Goal: Obtain resource: Download file/media

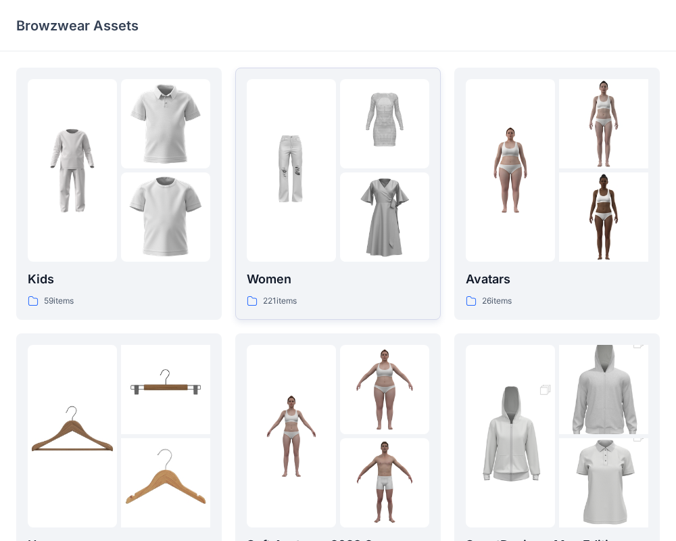
click at [287, 191] on img at bounding box center [291, 170] width 89 height 89
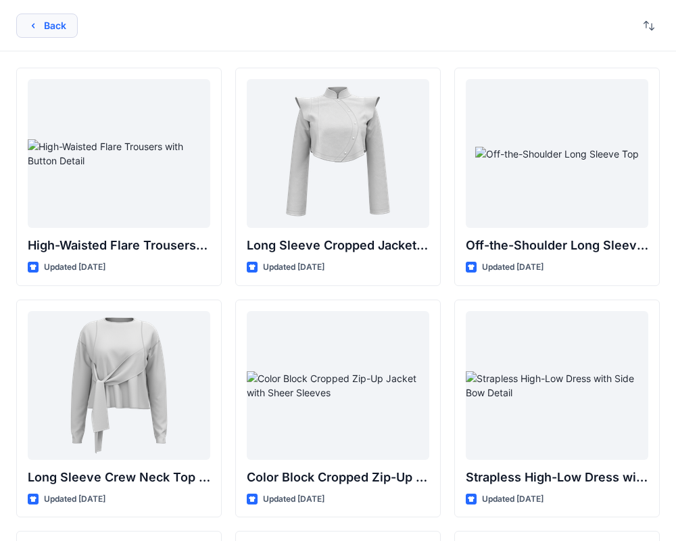
click at [50, 28] on button "Back" at bounding box center [46, 26] width 61 height 24
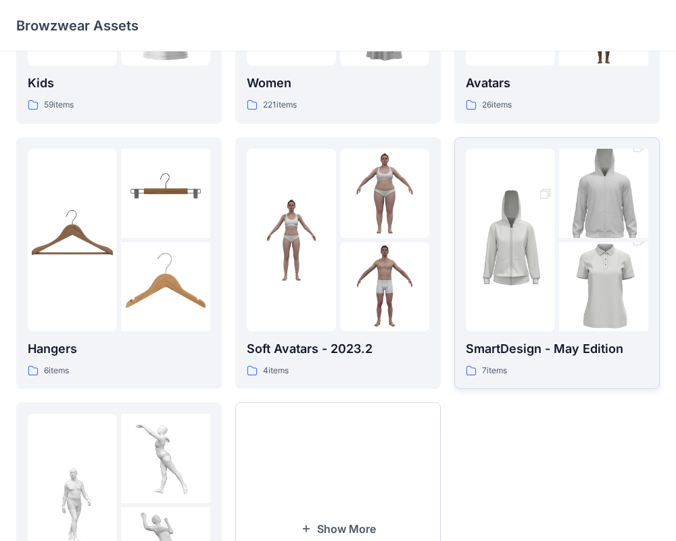
scroll to position [192, 0]
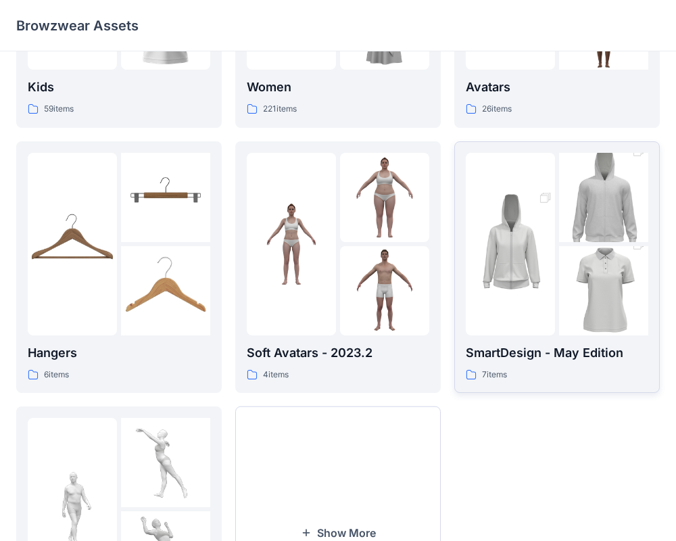
click at [568, 269] on img at bounding box center [603, 291] width 89 height 134
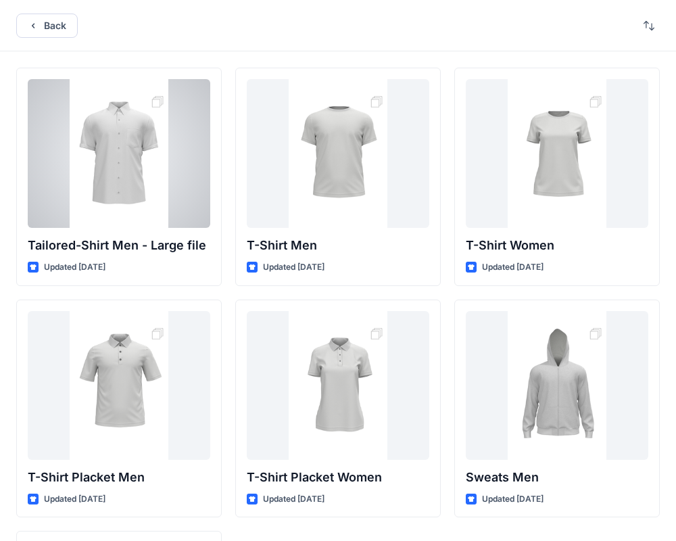
click at [145, 123] on div at bounding box center [119, 153] width 182 height 149
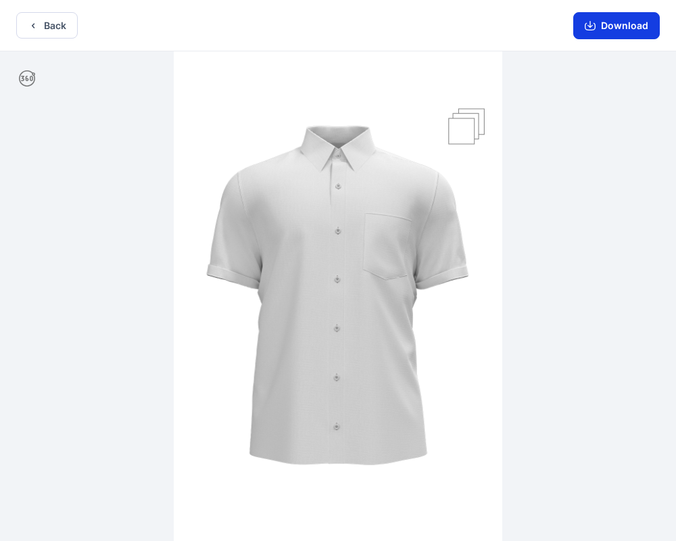
click at [583, 21] on button "Download" at bounding box center [616, 25] width 87 height 27
click at [47, 30] on button "Back" at bounding box center [46, 25] width 61 height 26
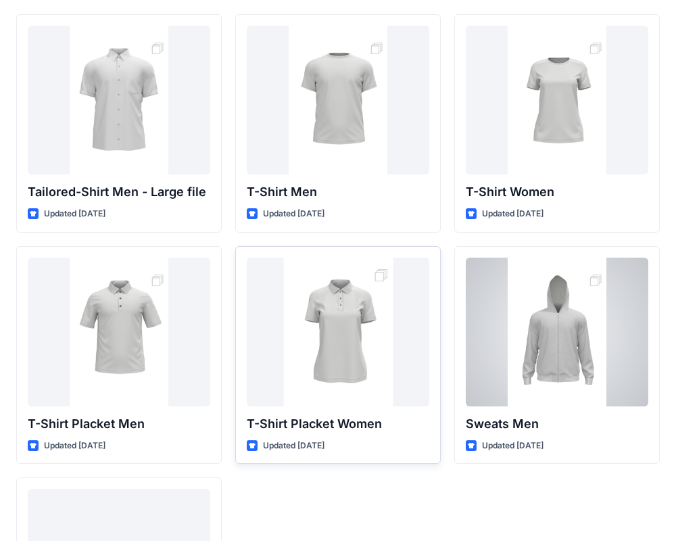
scroll to position [53, 0]
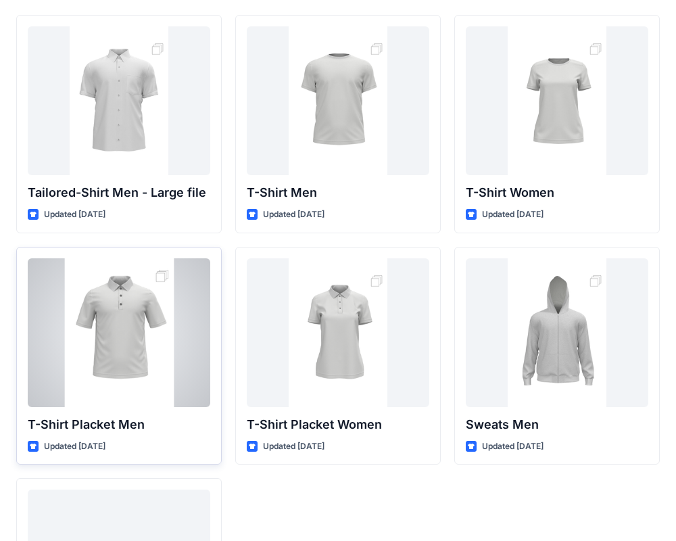
click at [106, 365] on div at bounding box center [119, 332] width 182 height 149
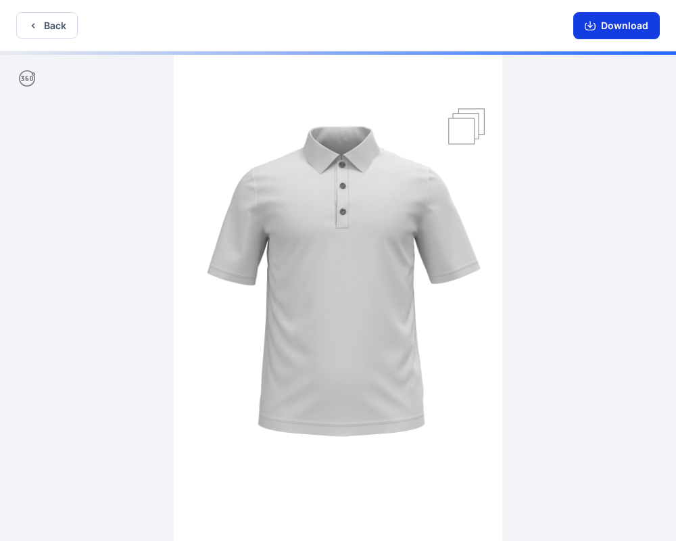
click at [599, 29] on button "Download" at bounding box center [616, 25] width 87 height 27
click at [48, 24] on button "Back" at bounding box center [46, 25] width 61 height 26
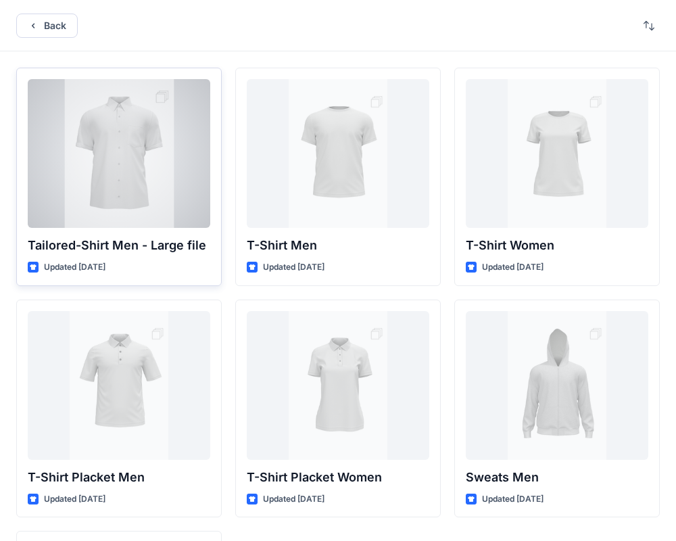
scroll to position [53, 0]
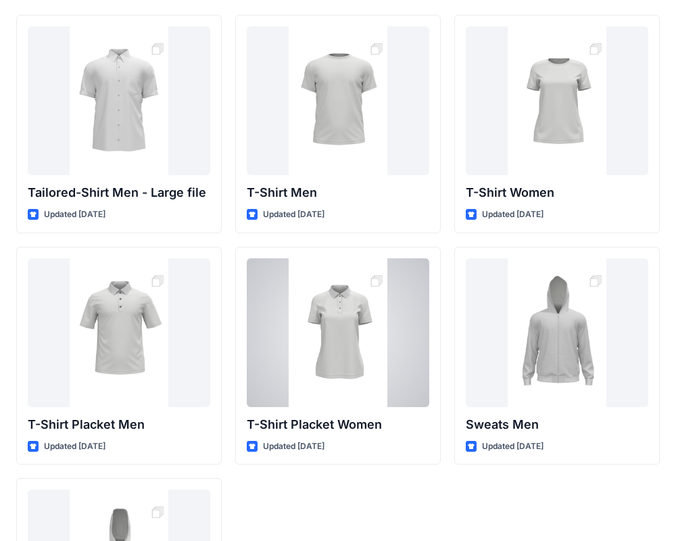
click at [328, 368] on div at bounding box center [338, 332] width 182 height 149
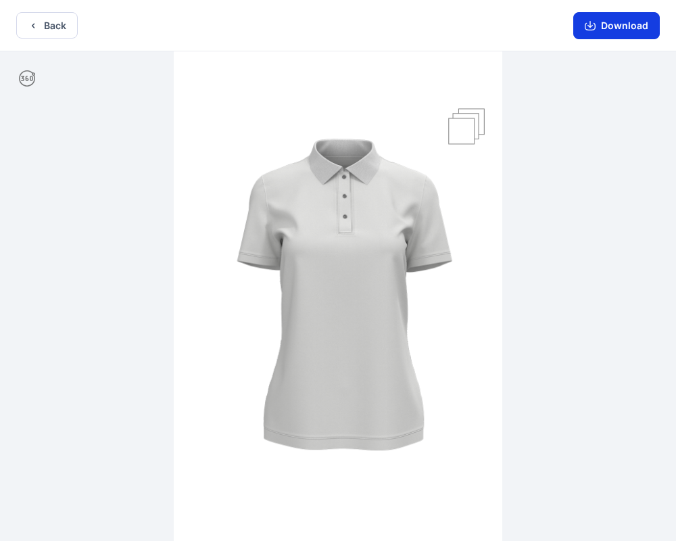
click at [597, 32] on button "Download" at bounding box center [616, 25] width 87 height 27
click at [28, 20] on icon "button" at bounding box center [33, 25] width 11 height 11
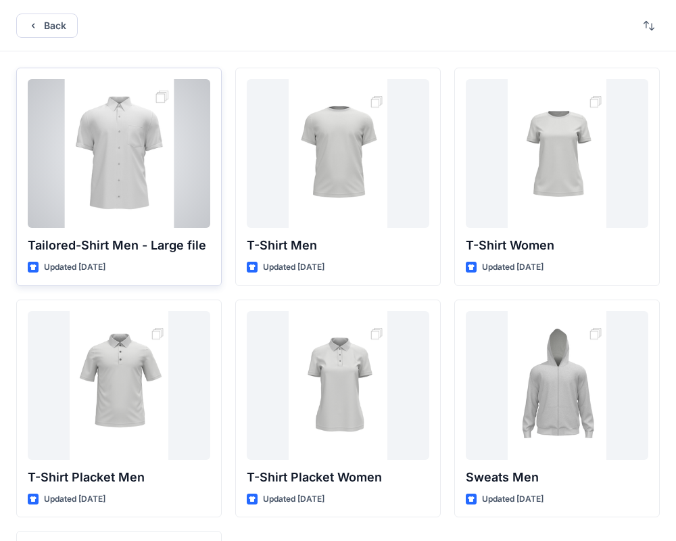
click at [154, 145] on div at bounding box center [119, 153] width 182 height 149
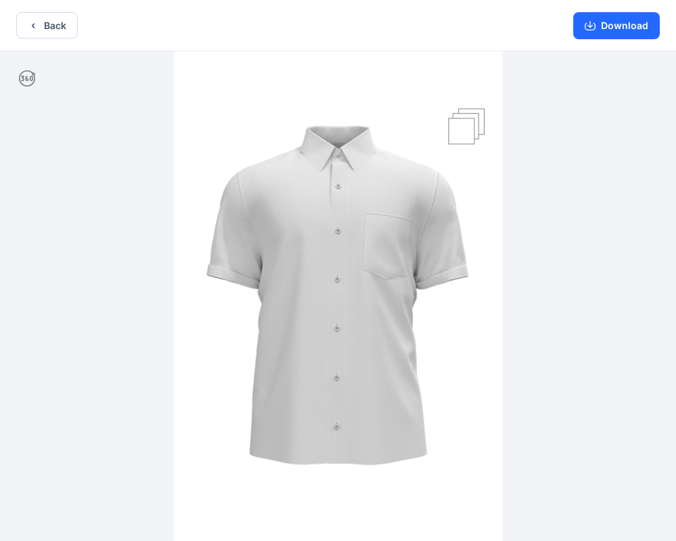
drag, startPoint x: 426, startPoint y: 238, endPoint x: 464, endPoint y: 126, distance: 117.8
click at [235, 222] on img at bounding box center [338, 297] width 328 height 492
click at [474, 122] on img at bounding box center [338, 297] width 328 height 492
click at [463, 127] on img at bounding box center [338, 297] width 328 height 492
click at [470, 114] on img at bounding box center [338, 297] width 328 height 492
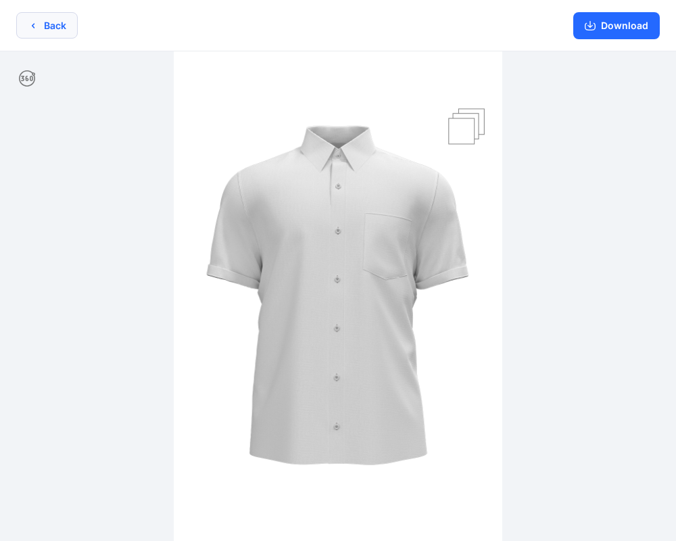
click at [34, 23] on icon "button" at bounding box center [33, 25] width 11 height 11
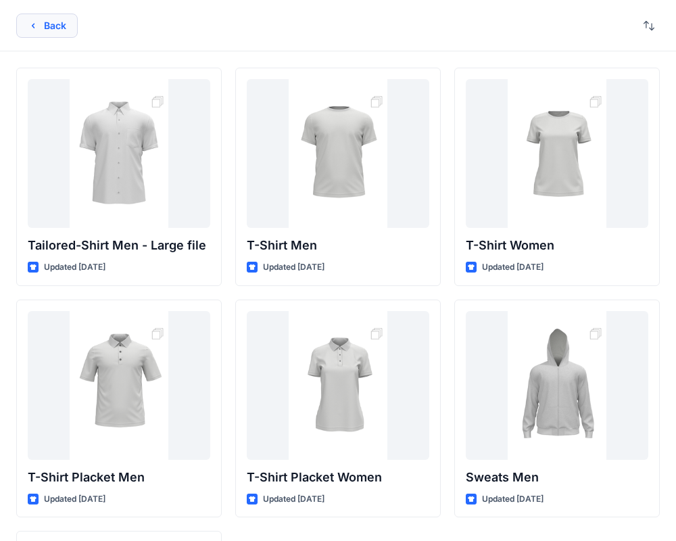
click at [28, 27] on icon "button" at bounding box center [33, 25] width 11 height 11
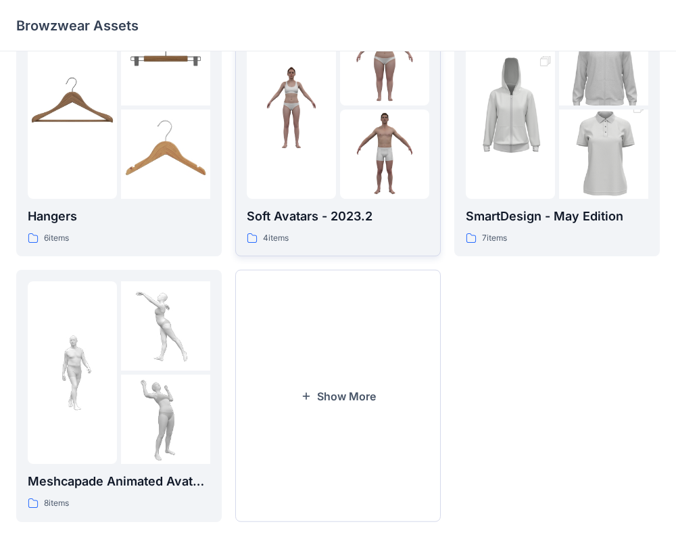
scroll to position [347, 0]
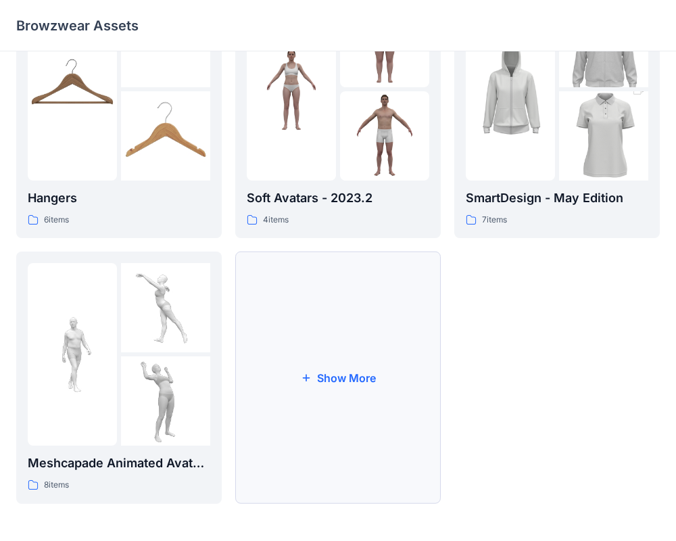
click at [368, 390] on button "Show More" at bounding box center [337, 377] width 205 height 252
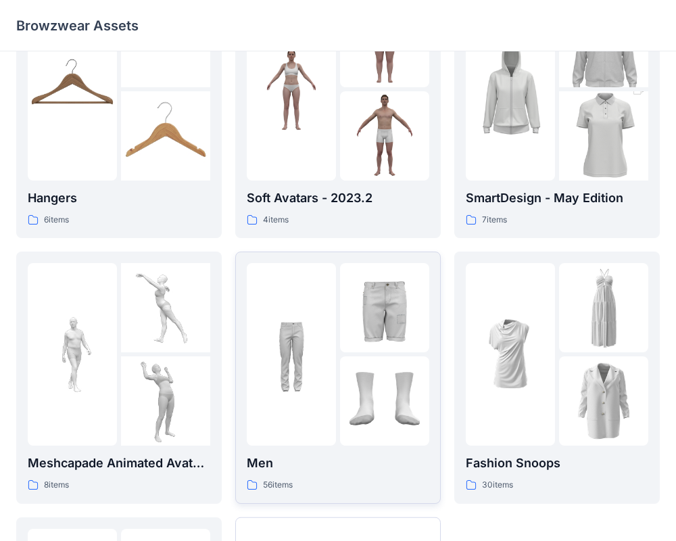
click at [327, 366] on img at bounding box center [291, 354] width 89 height 89
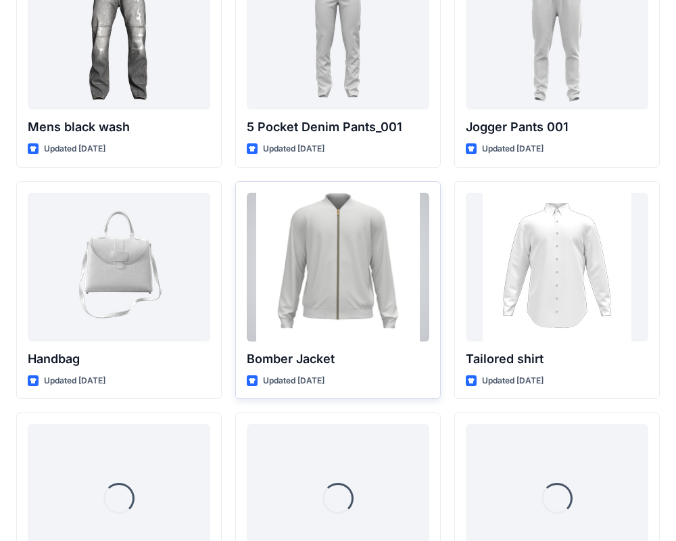
scroll to position [597, 0]
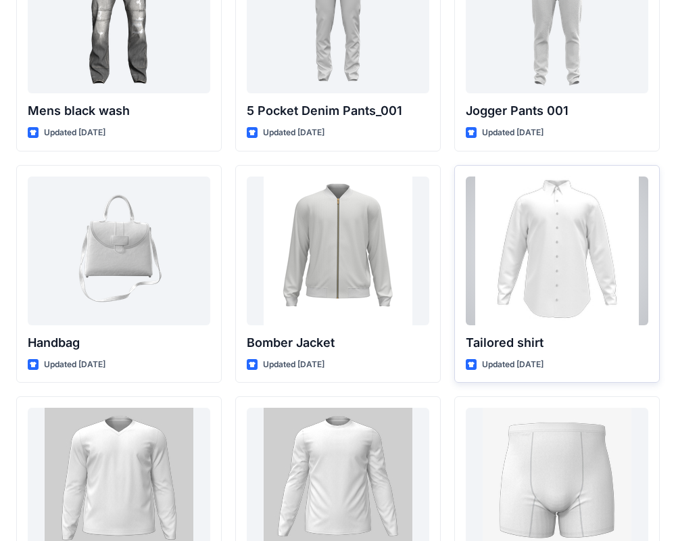
click at [518, 312] on div at bounding box center [557, 250] width 182 height 149
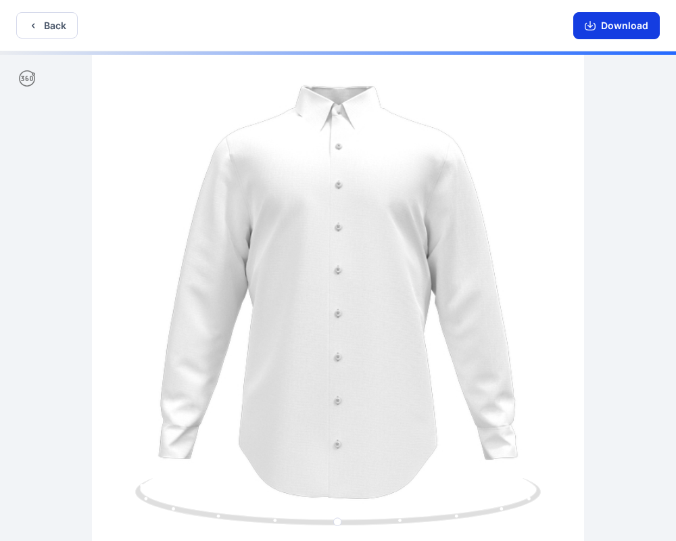
click at [591, 24] on icon "button" at bounding box center [589, 24] width 5 height 7
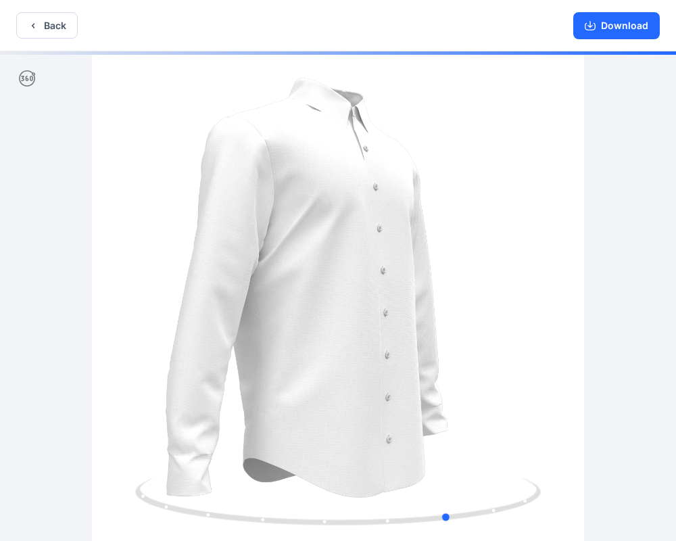
drag, startPoint x: 372, startPoint y: 231, endPoint x: 141, endPoint y: 199, distance: 233.3
click at [129, 198] on div at bounding box center [338, 297] width 676 height 492
click at [24, 30] on button "Back" at bounding box center [46, 25] width 61 height 26
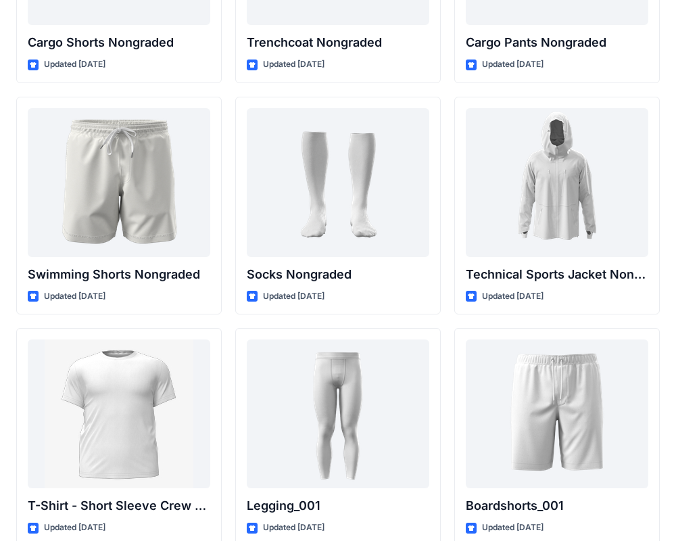
scroll to position [2110, 0]
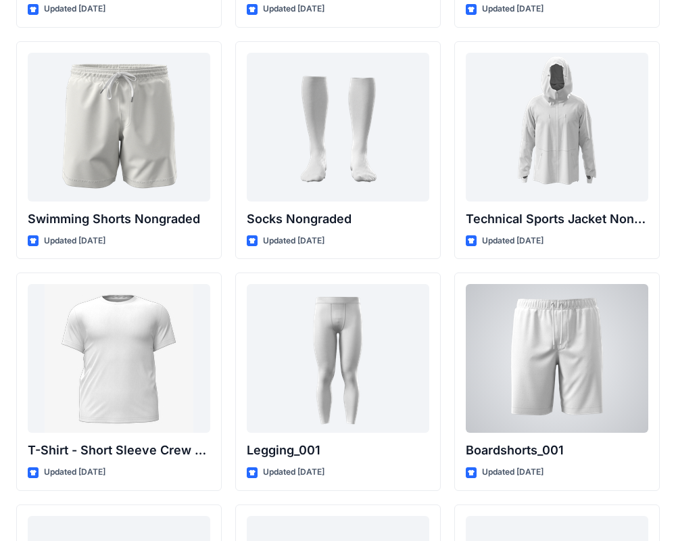
click at [576, 350] on div at bounding box center [557, 358] width 182 height 149
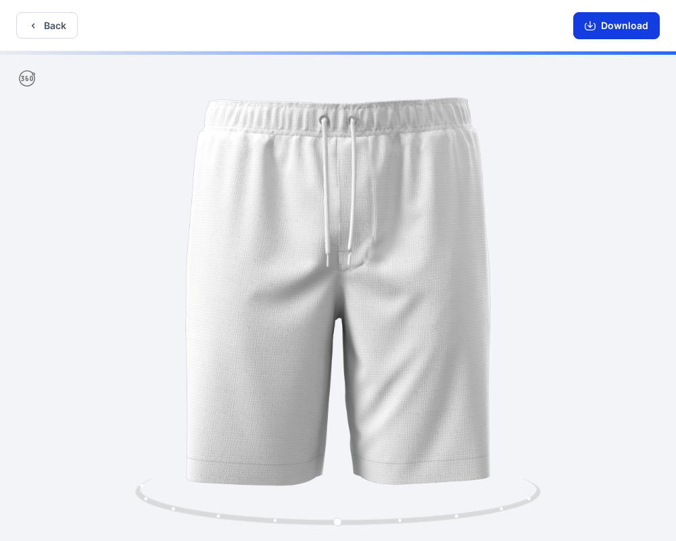
click at [605, 12] on button "Download" at bounding box center [616, 25] width 87 height 27
click at [594, 24] on icon "button" at bounding box center [590, 25] width 11 height 11
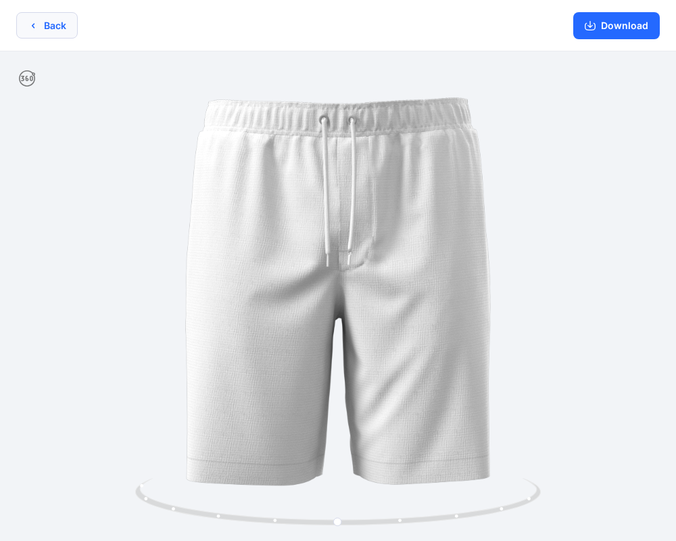
click at [55, 25] on button "Back" at bounding box center [46, 25] width 61 height 26
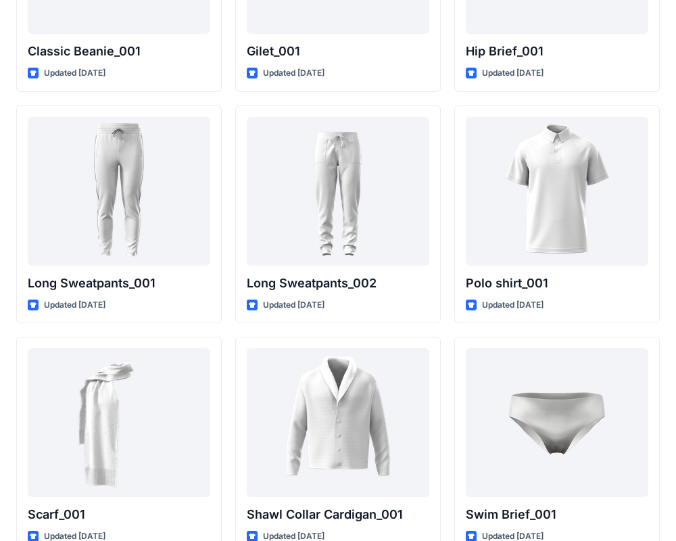
scroll to position [2791, 0]
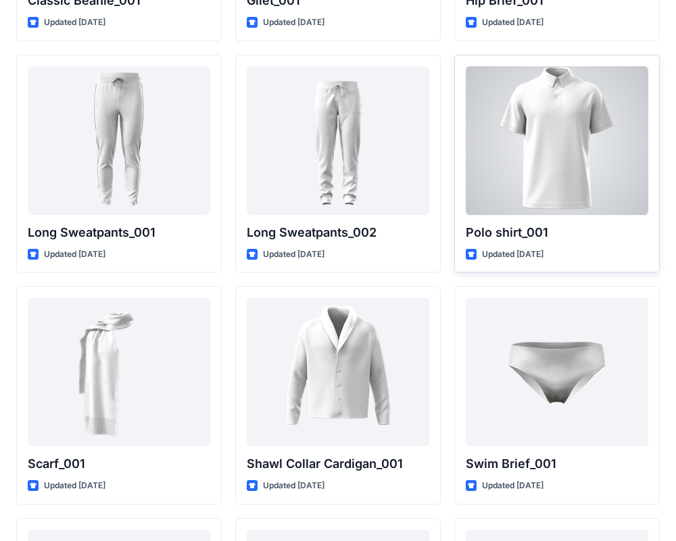
click at [556, 154] on div at bounding box center [557, 140] width 182 height 149
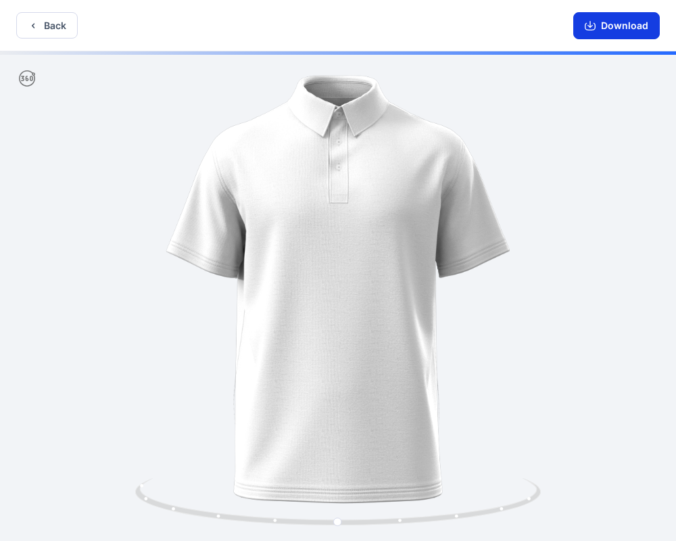
click at [581, 28] on button "Download" at bounding box center [616, 25] width 87 height 27
click at [612, 22] on button "Download" at bounding box center [616, 25] width 87 height 27
click at [36, 22] on icon "button" at bounding box center [33, 25] width 11 height 11
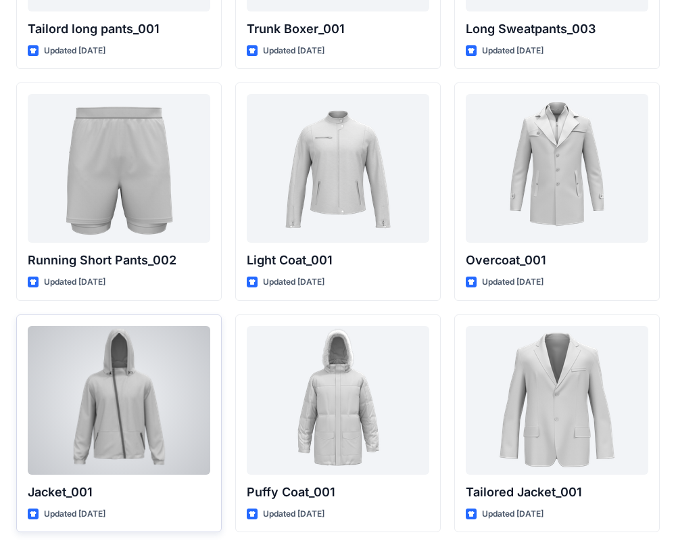
scroll to position [3459, 0]
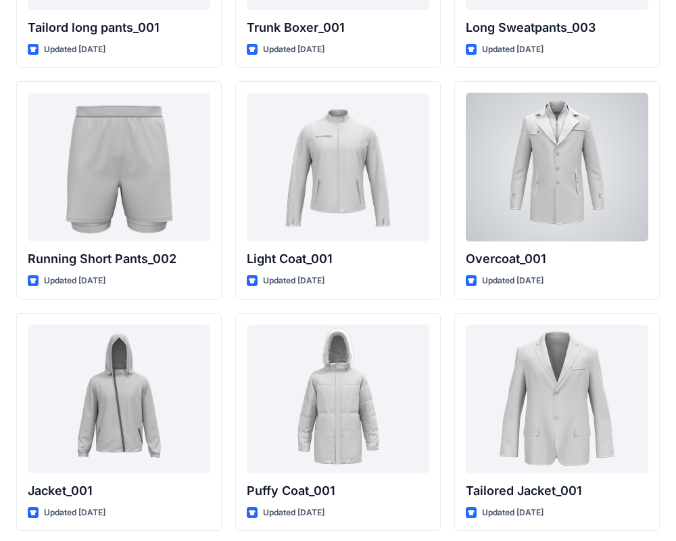
click at [542, 172] on div at bounding box center [557, 167] width 182 height 149
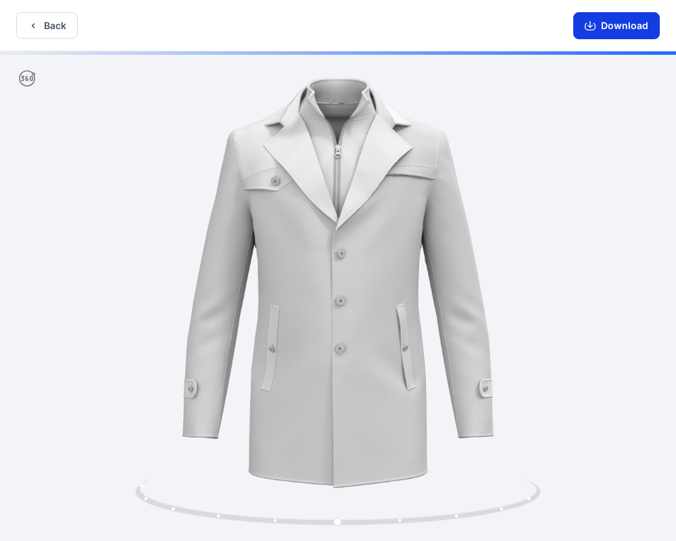
click at [583, 28] on button "Download" at bounding box center [616, 25] width 87 height 27
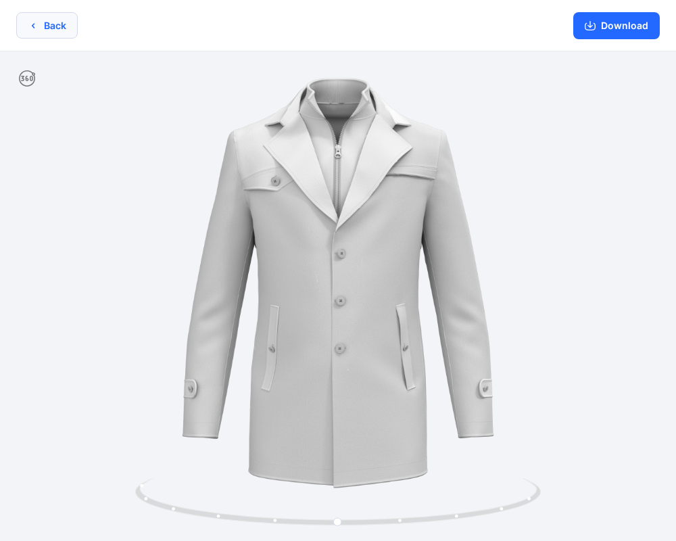
click at [26, 24] on button "Back" at bounding box center [46, 25] width 61 height 26
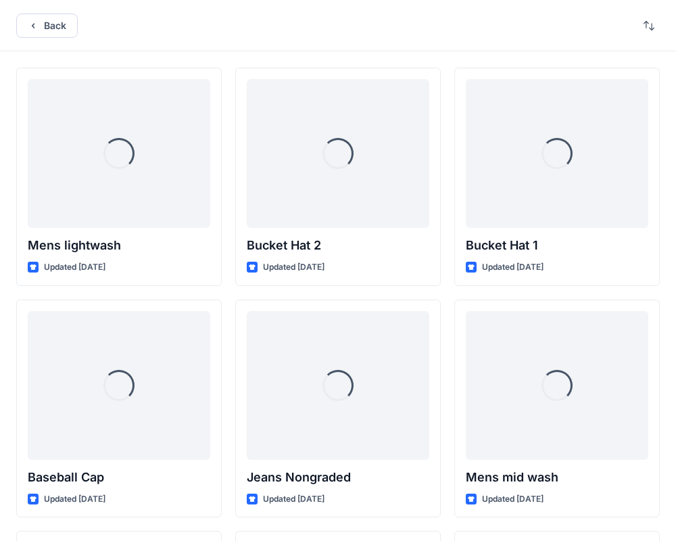
scroll to position [3459, 0]
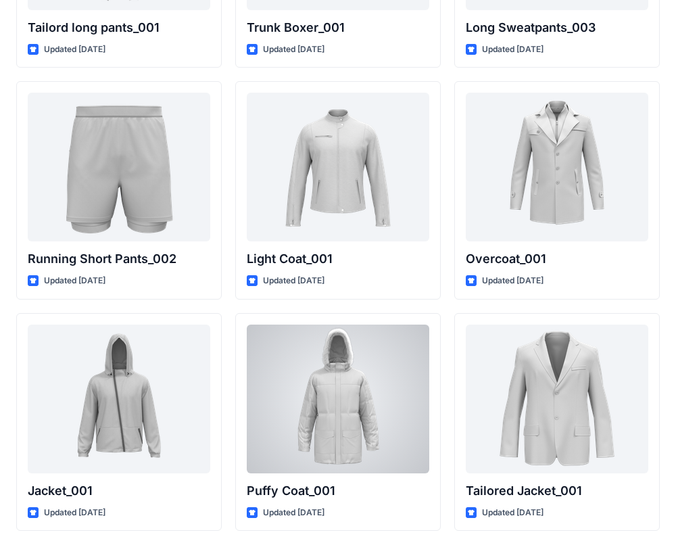
click at [326, 408] on div at bounding box center [338, 398] width 182 height 149
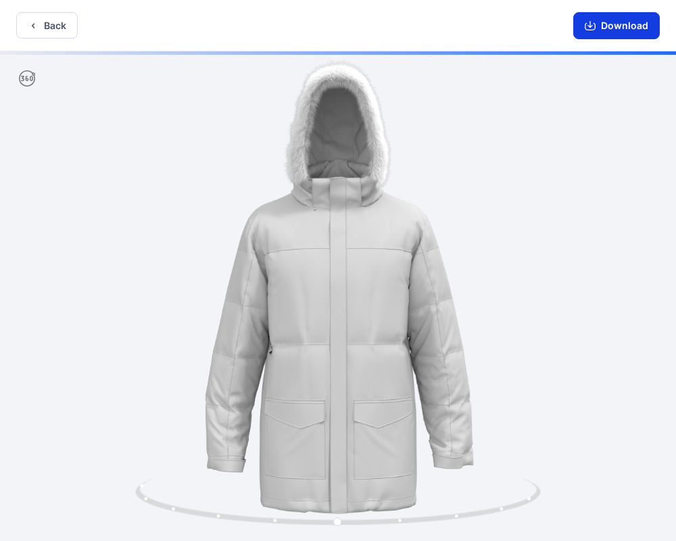
click at [588, 30] on icon "button" at bounding box center [590, 25] width 11 height 11
click at [54, 29] on button "Back" at bounding box center [46, 25] width 61 height 26
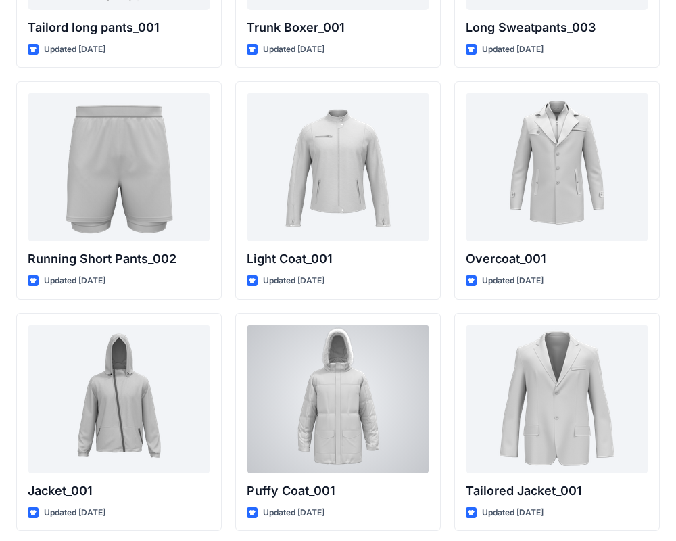
click at [343, 372] on div at bounding box center [338, 398] width 182 height 149
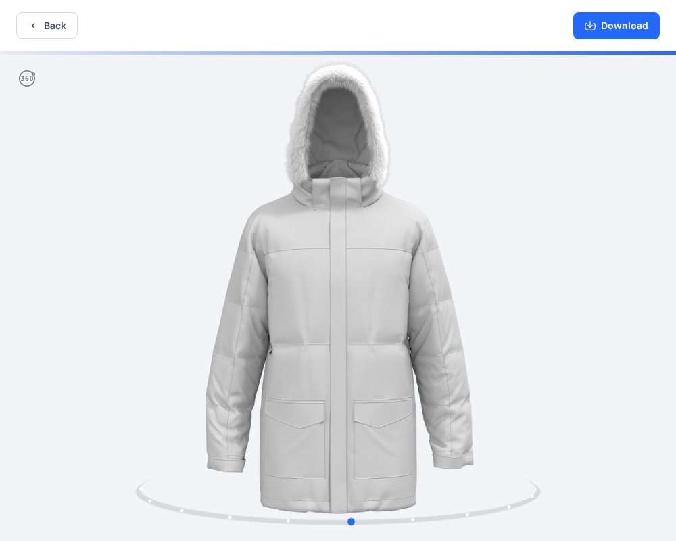
drag, startPoint x: 425, startPoint y: 330, endPoint x: 441, endPoint y: 319, distance: 19.3
click at [441, 320] on div at bounding box center [338, 297] width 676 height 492
click at [45, 26] on button "Back" at bounding box center [46, 25] width 61 height 26
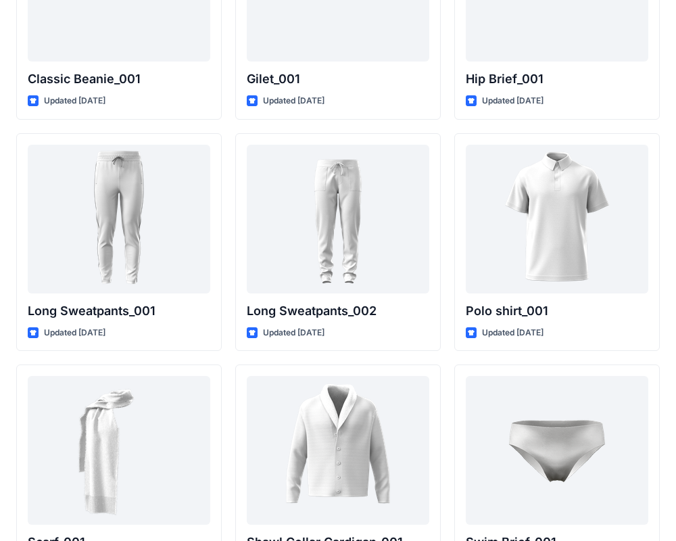
scroll to position [2686, 0]
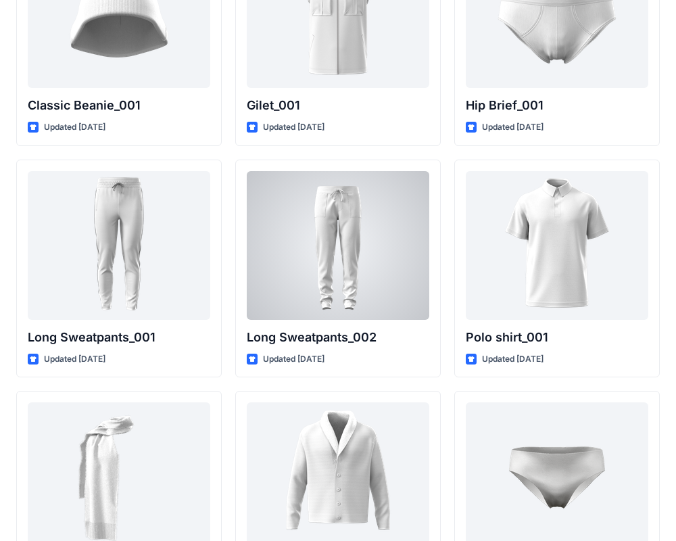
click at [298, 298] on div at bounding box center [338, 245] width 182 height 149
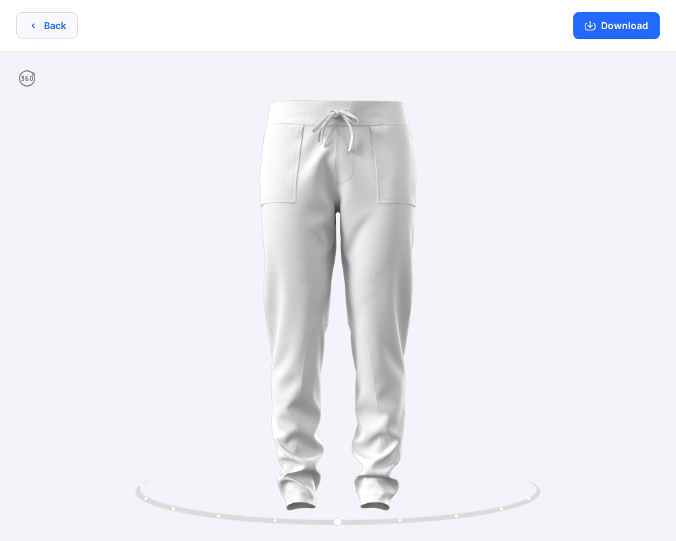
click at [34, 22] on icon "button" at bounding box center [33, 25] width 11 height 11
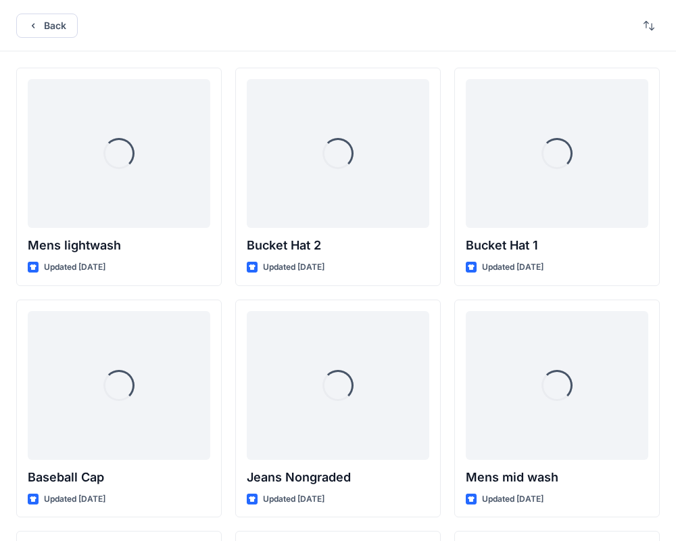
scroll to position [2686, 0]
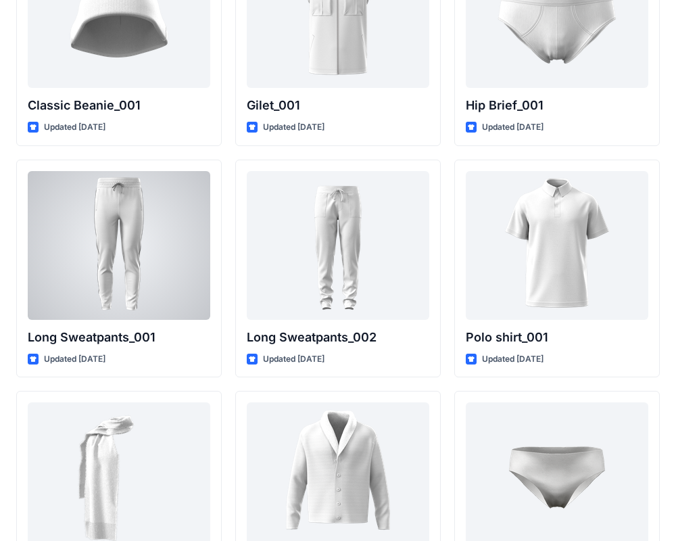
click at [159, 272] on div at bounding box center [119, 245] width 182 height 149
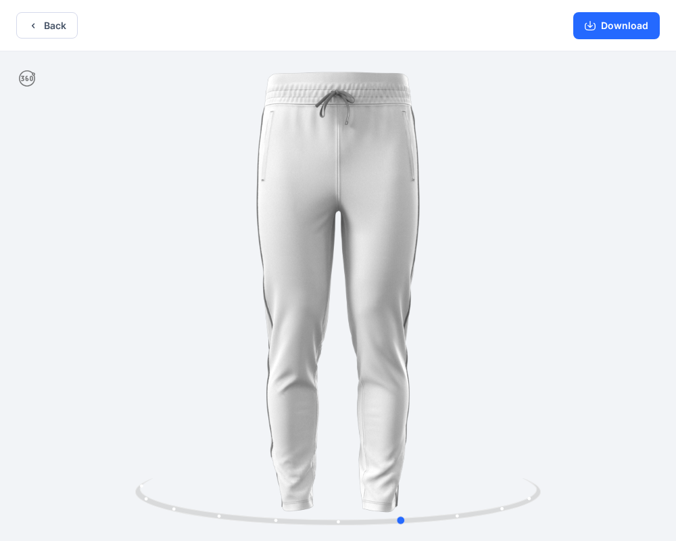
drag, startPoint x: 460, startPoint y: 285, endPoint x: 115, endPoint y: 239, distance: 347.7
click at [114, 239] on div at bounding box center [338, 297] width 676 height 492
click at [616, 25] on button "Download" at bounding box center [616, 25] width 87 height 27
click at [36, 16] on button "Back" at bounding box center [46, 25] width 61 height 26
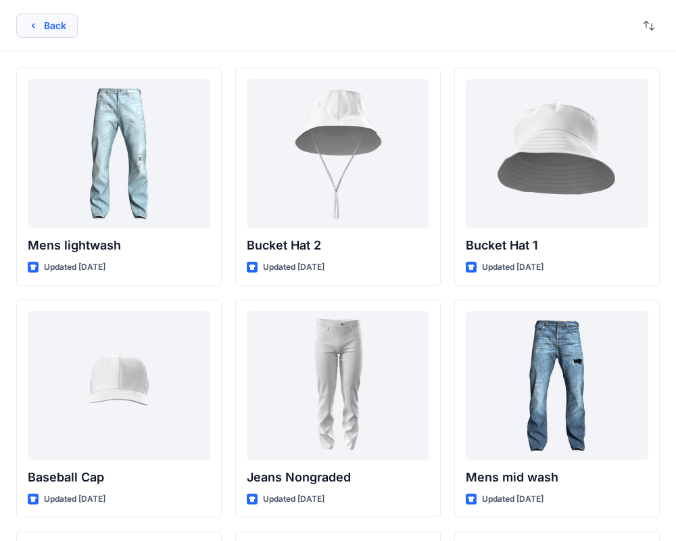
click at [28, 32] on button "Back" at bounding box center [46, 26] width 61 height 24
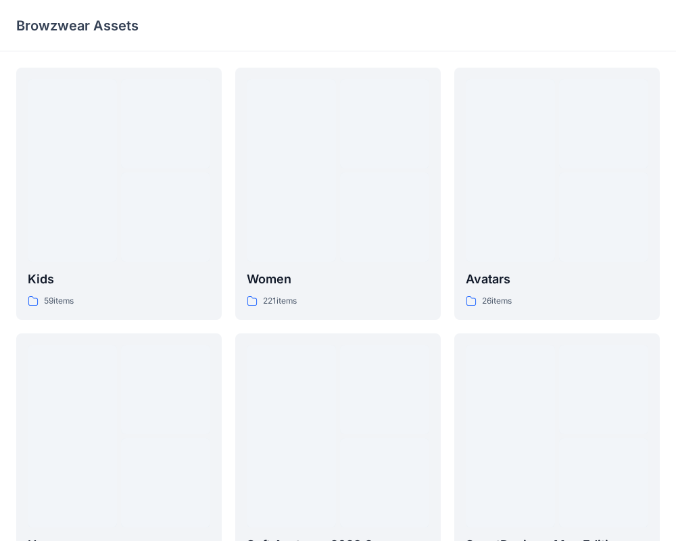
scroll to position [347, 0]
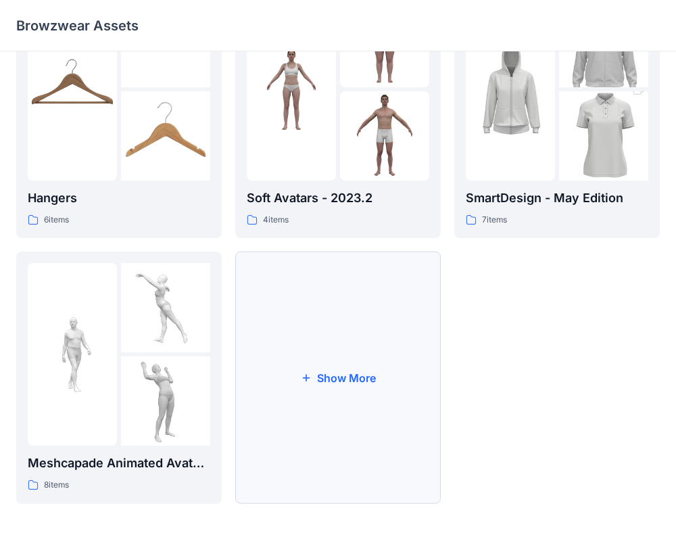
click at [390, 358] on button "Show More" at bounding box center [337, 377] width 205 height 252
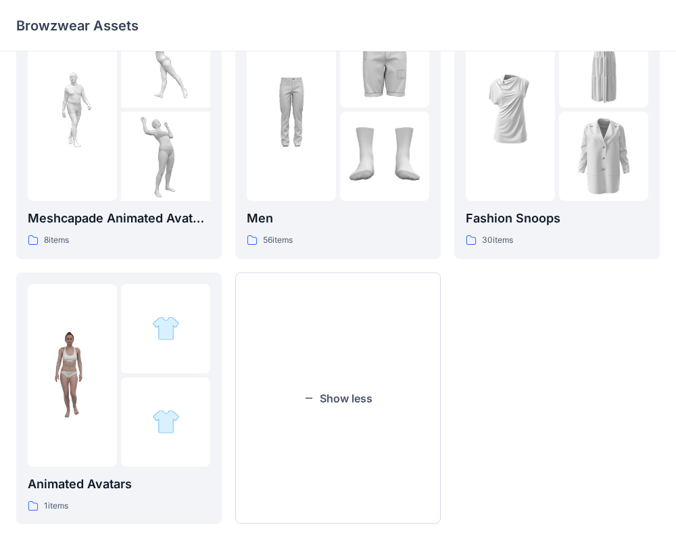
scroll to position [592, 0]
click at [492, 159] on div at bounding box center [510, 109] width 89 height 182
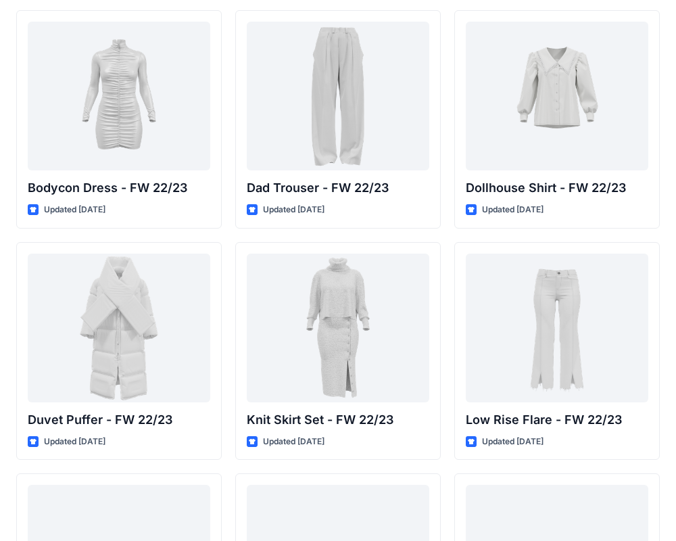
scroll to position [72, 0]
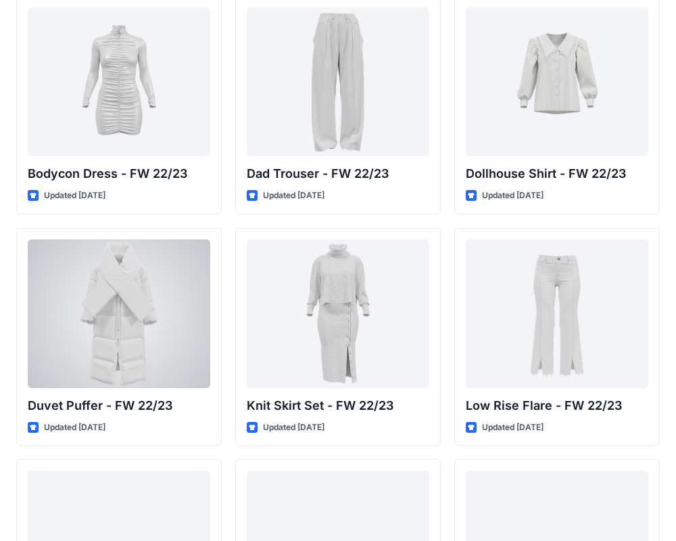
click at [147, 318] on div at bounding box center [119, 313] width 182 height 149
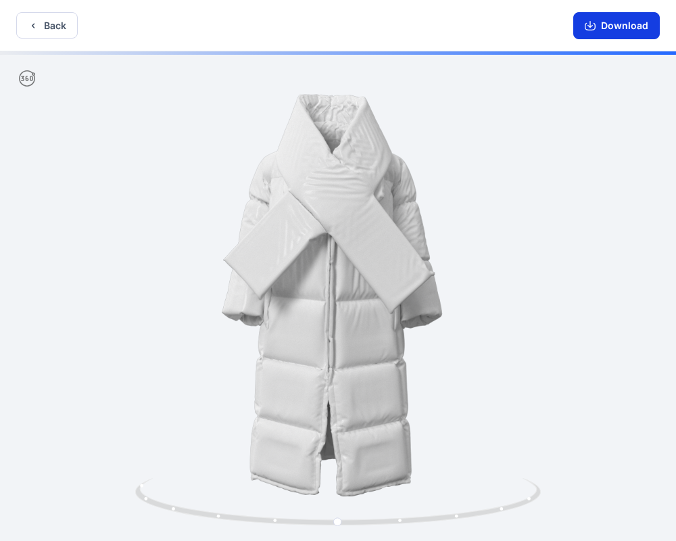
click at [589, 28] on icon "button" at bounding box center [590, 25] width 11 height 11
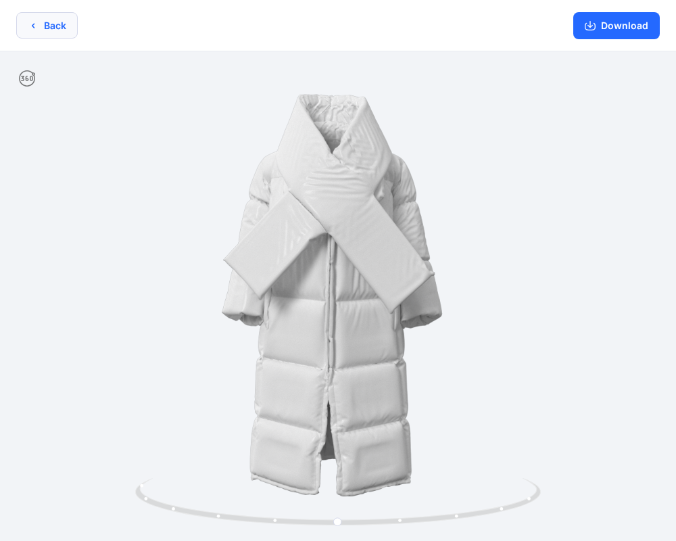
click at [43, 34] on button "Back" at bounding box center [46, 25] width 61 height 26
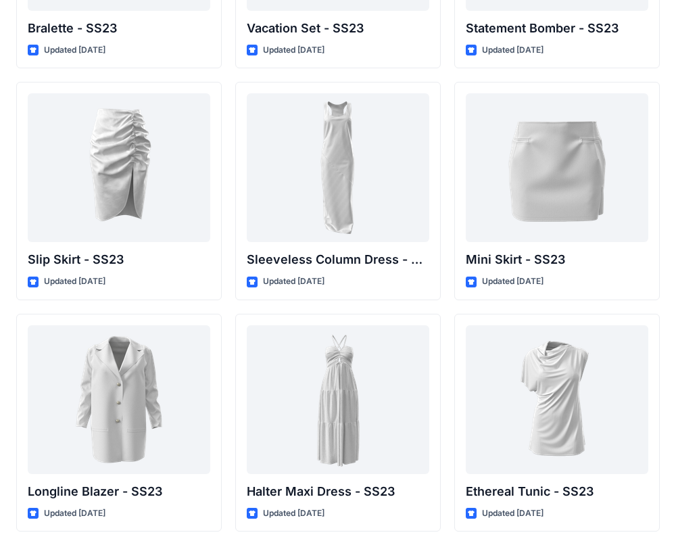
scroll to position [1844, 0]
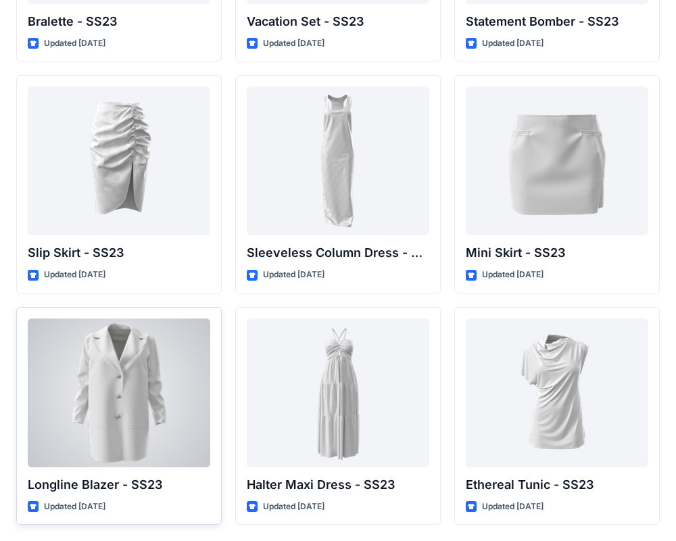
click at [134, 432] on div at bounding box center [119, 392] width 182 height 149
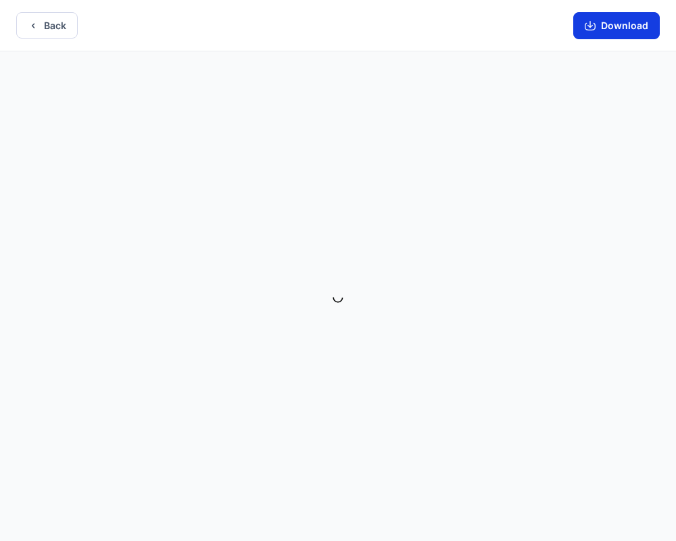
click at [581, 27] on button "Download" at bounding box center [616, 25] width 87 height 27
click at [600, 27] on button "Download" at bounding box center [616, 25] width 87 height 27
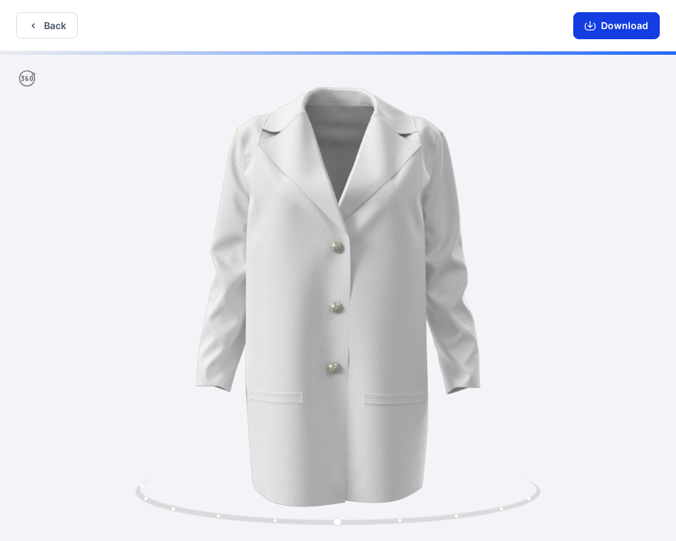
click at [593, 24] on icon "button" at bounding box center [590, 25] width 11 height 11
click at [54, 20] on button "Back" at bounding box center [46, 25] width 61 height 26
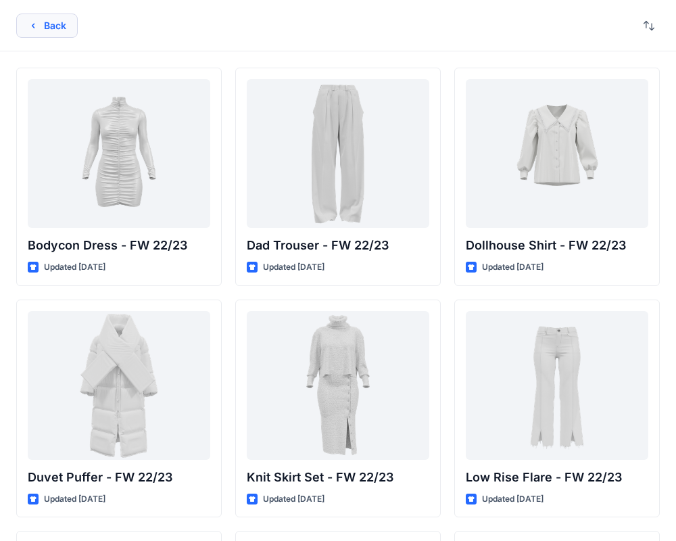
click at [43, 24] on button "Back" at bounding box center [46, 26] width 61 height 24
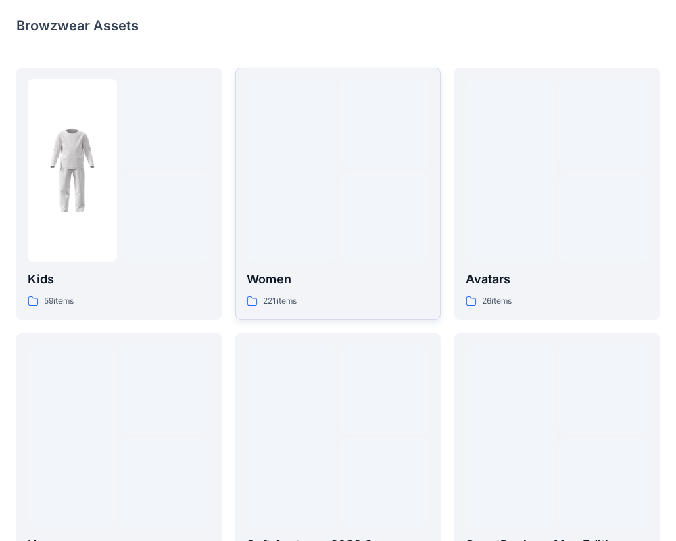
click at [302, 203] on div at bounding box center [291, 170] width 89 height 182
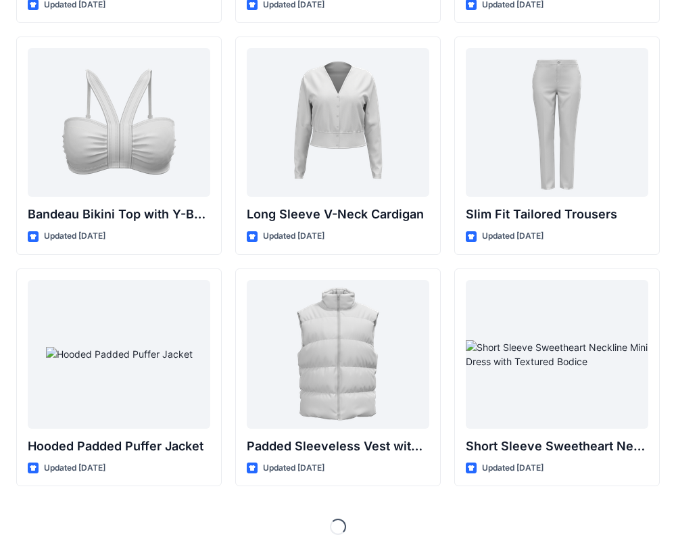
scroll to position [1430, 0]
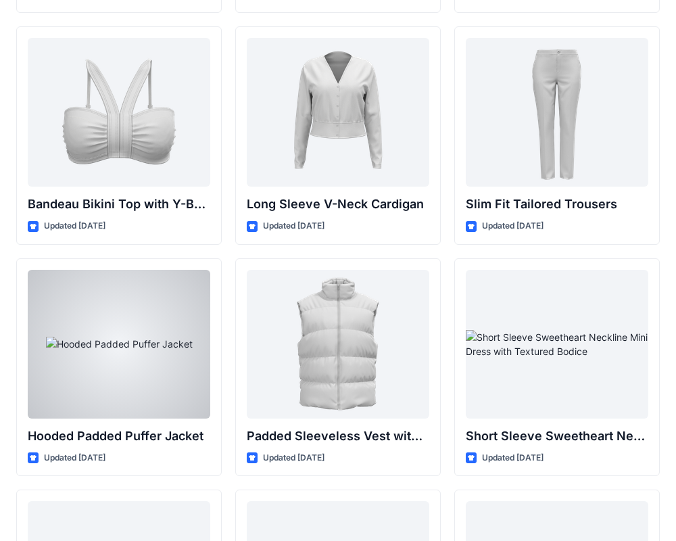
click at [132, 351] on div at bounding box center [119, 344] width 182 height 149
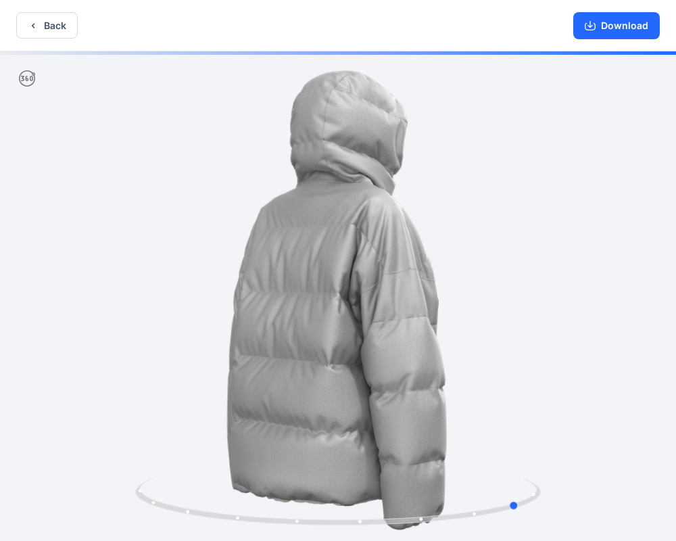
drag, startPoint x: 462, startPoint y: 383, endPoint x: 241, endPoint y: 301, distance: 235.6
click at [160, 295] on div at bounding box center [338, 297] width 676 height 492
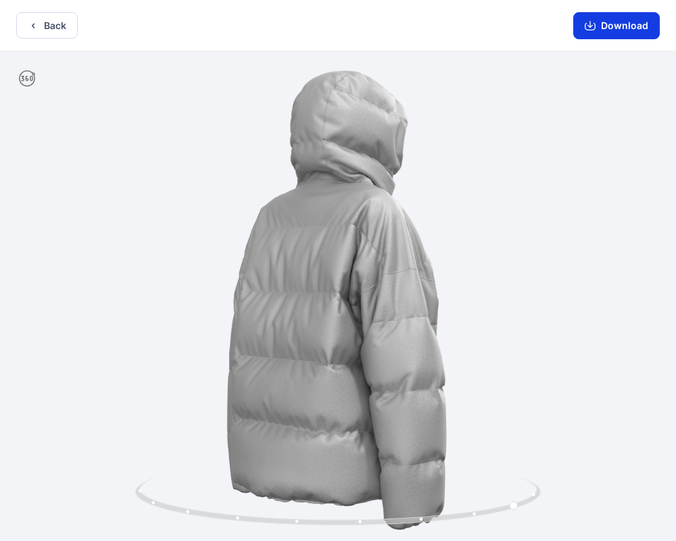
click at [630, 31] on button "Download" at bounding box center [616, 25] width 87 height 27
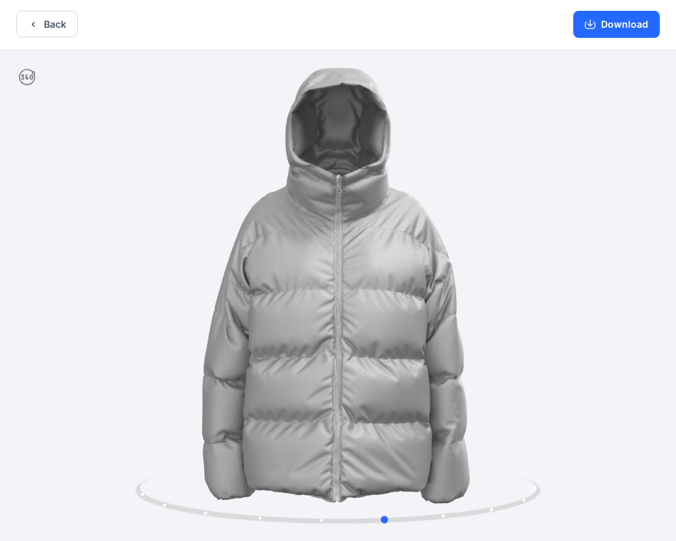
drag, startPoint x: 450, startPoint y: 259, endPoint x: 336, endPoint y: 259, distance: 114.2
click at [330, 257] on div at bounding box center [338, 296] width 676 height 492
click at [50, 20] on button "Back" at bounding box center [46, 24] width 61 height 26
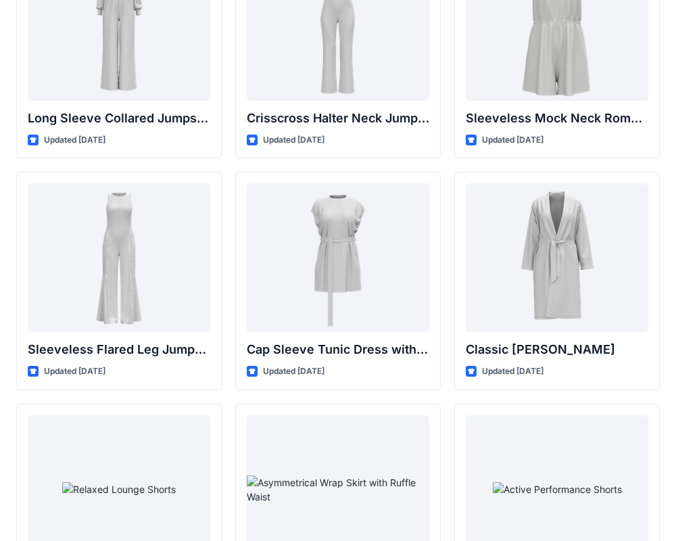
scroll to position [2911, 0]
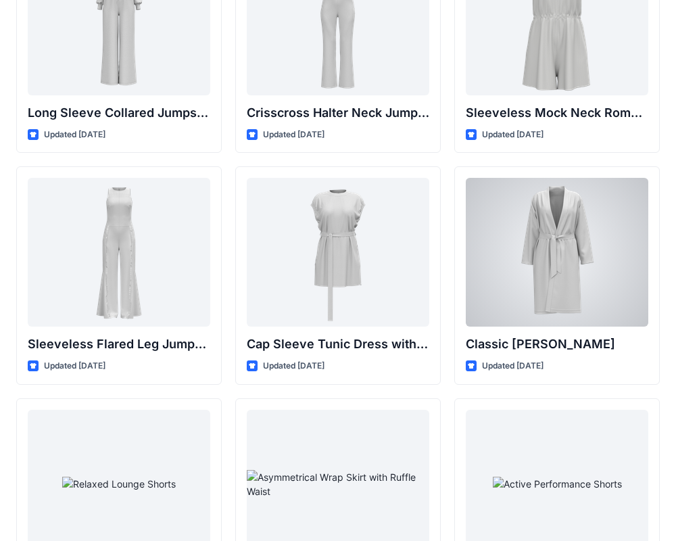
click at [562, 266] on div at bounding box center [557, 252] width 182 height 149
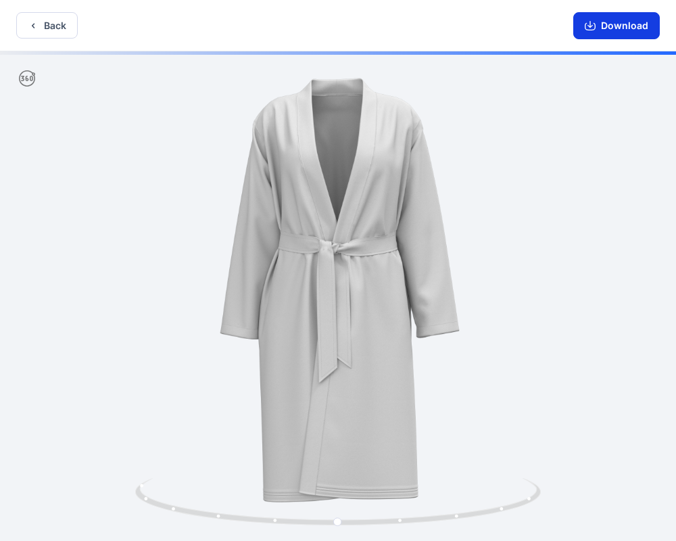
click at [610, 25] on button "Download" at bounding box center [616, 25] width 87 height 27
click at [39, 24] on button "Back" at bounding box center [46, 25] width 61 height 26
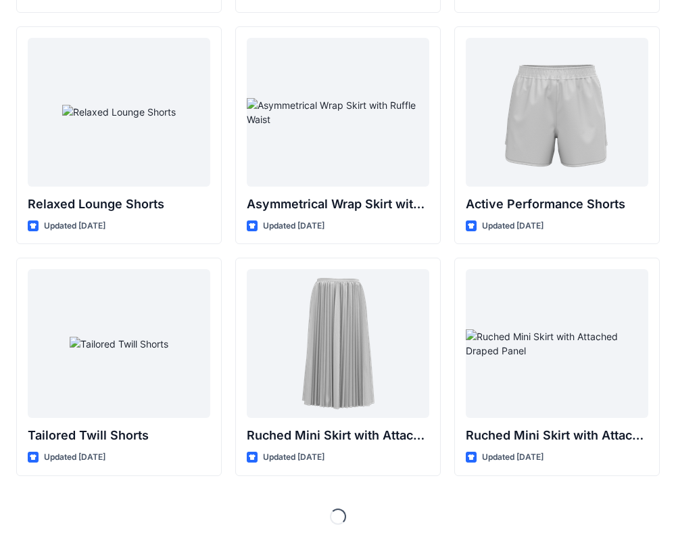
scroll to position [3270, 0]
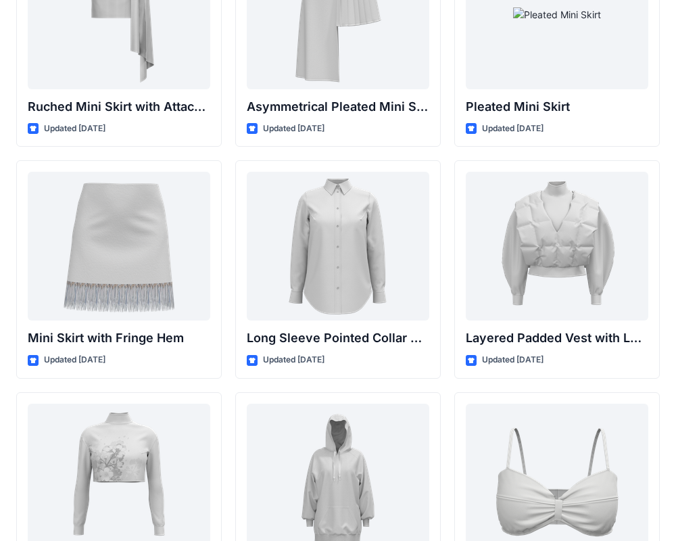
scroll to position [3847, 0]
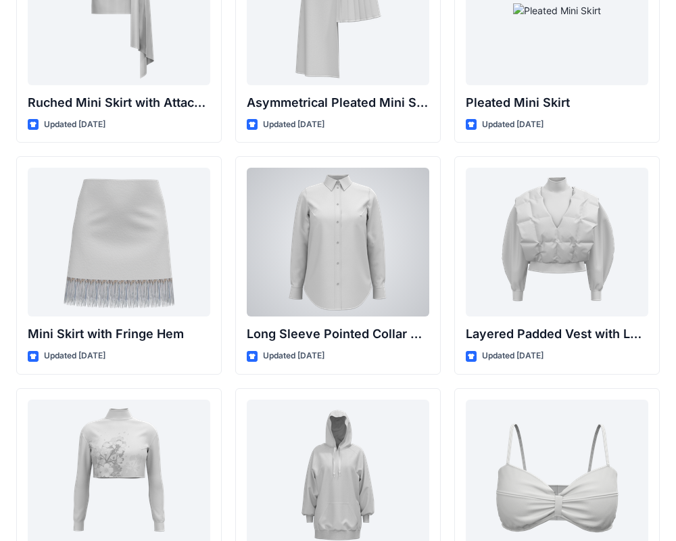
click at [307, 286] on div at bounding box center [338, 242] width 182 height 149
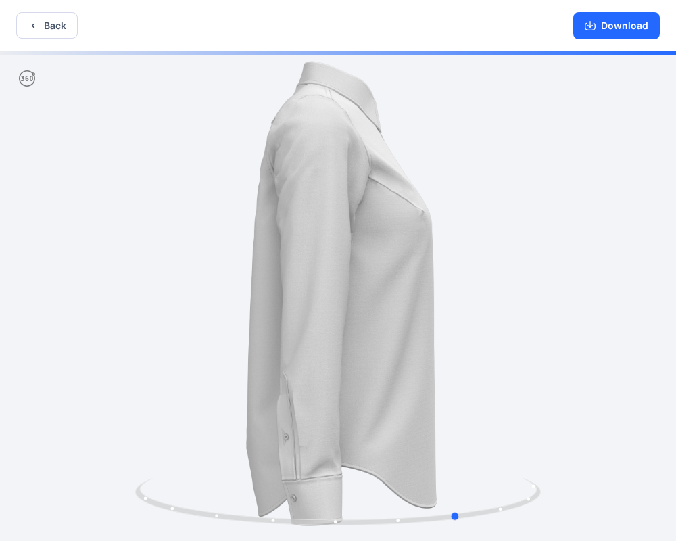
drag, startPoint x: 472, startPoint y: 307, endPoint x: 187, endPoint y: 201, distance: 303.7
click at [187, 203] on div at bounding box center [338, 297] width 676 height 492
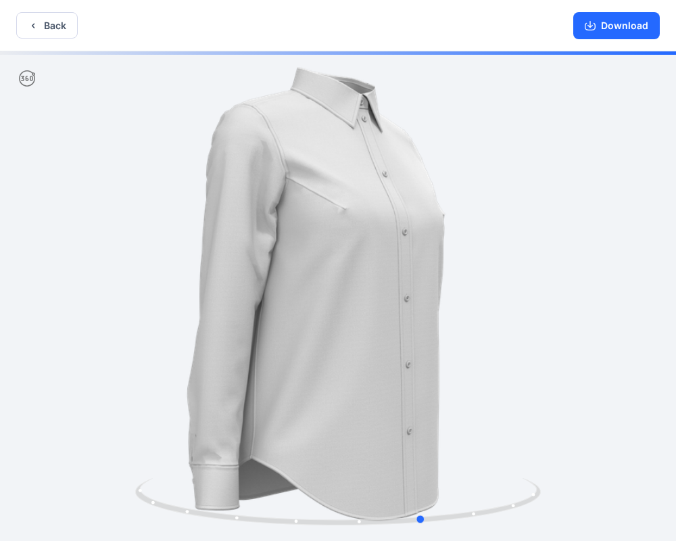
drag, startPoint x: 372, startPoint y: 220, endPoint x: 151, endPoint y: 174, distance: 226.4
click at [0, 175] on html "Back Download Version History" at bounding box center [338, 271] width 676 height 543
click at [49, 21] on button "Back" at bounding box center [46, 25] width 61 height 26
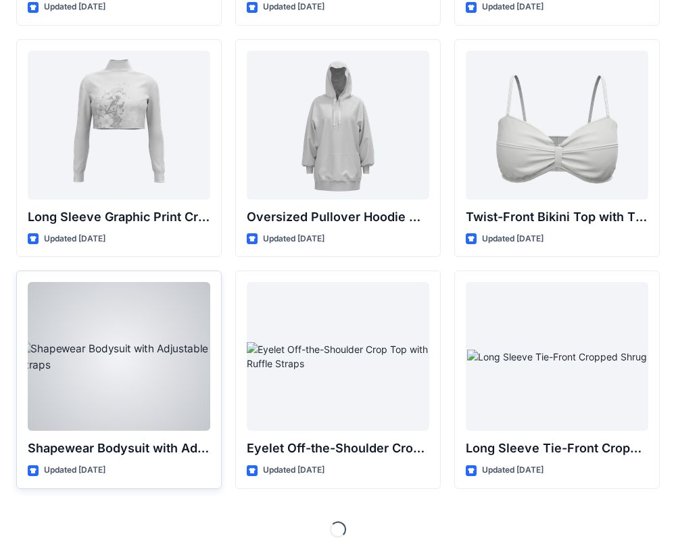
scroll to position [4208, 0]
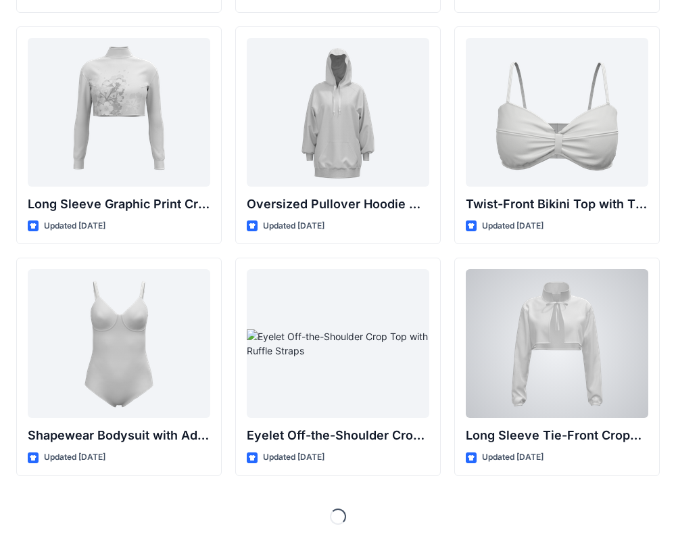
click at [549, 339] on div at bounding box center [557, 343] width 182 height 149
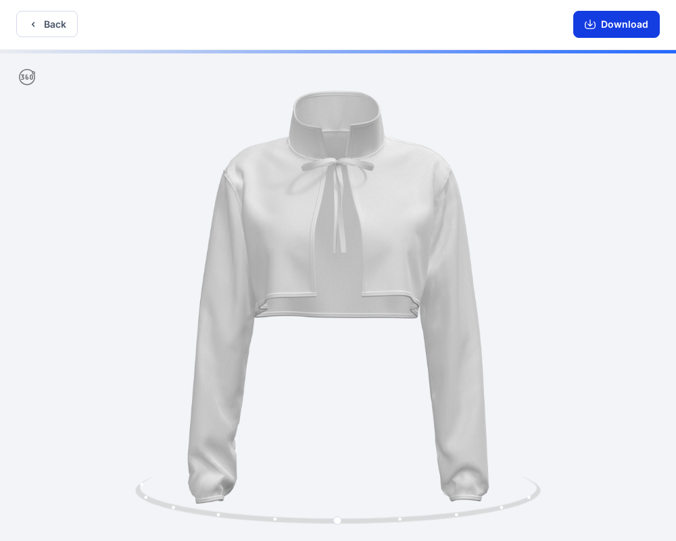
scroll to position [3, 0]
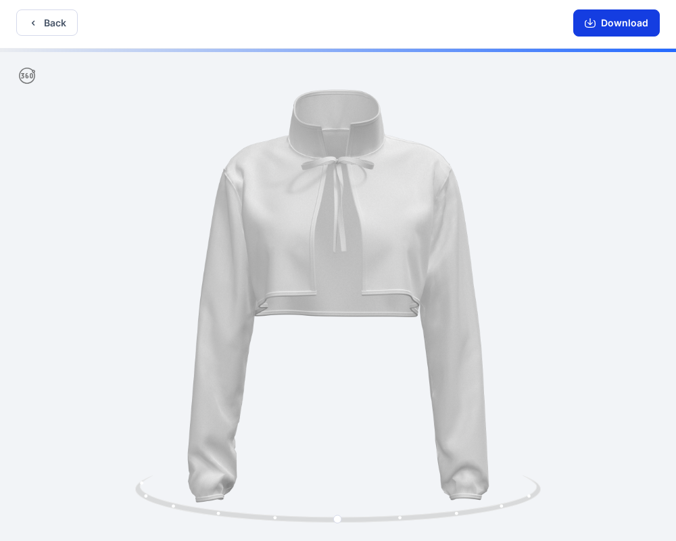
click at [583, 29] on button "Download" at bounding box center [616, 22] width 87 height 27
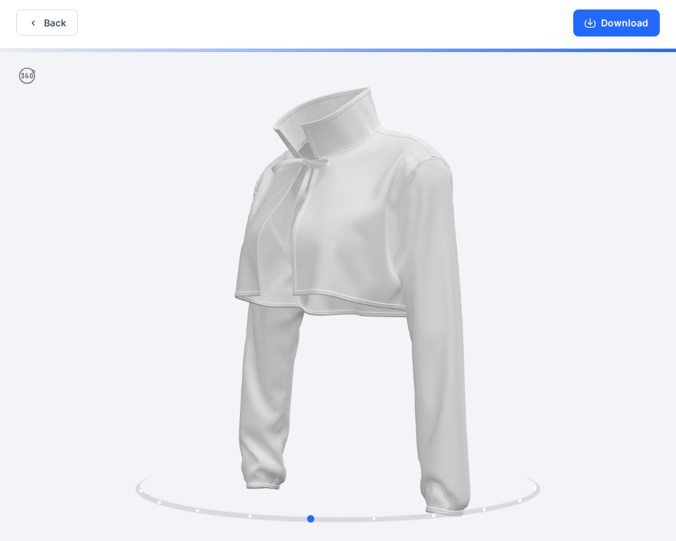
drag, startPoint x: 395, startPoint y: 351, endPoint x: 375, endPoint y: 330, distance: 29.6
click at [376, 330] on div at bounding box center [338, 295] width 676 height 492
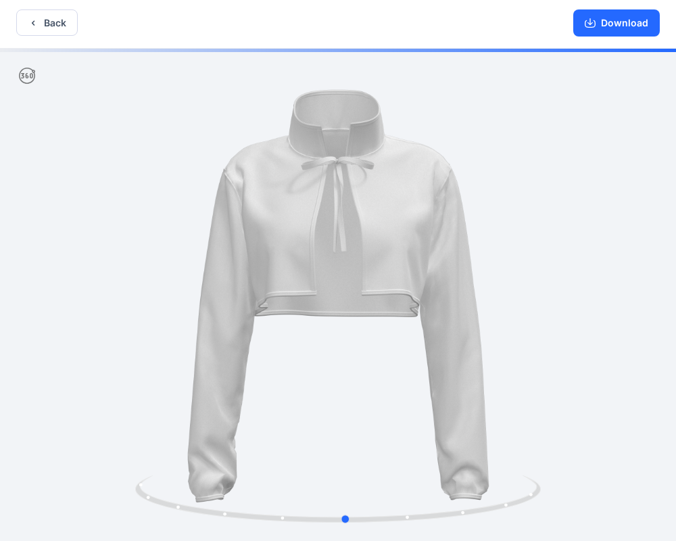
drag, startPoint x: 383, startPoint y: 333, endPoint x: 410, endPoint y: 331, distance: 27.7
click at [411, 331] on div at bounding box center [338, 295] width 676 height 492
click at [588, 24] on icon "button" at bounding box center [590, 23] width 11 height 11
click at [47, 14] on button "Back" at bounding box center [46, 22] width 61 height 26
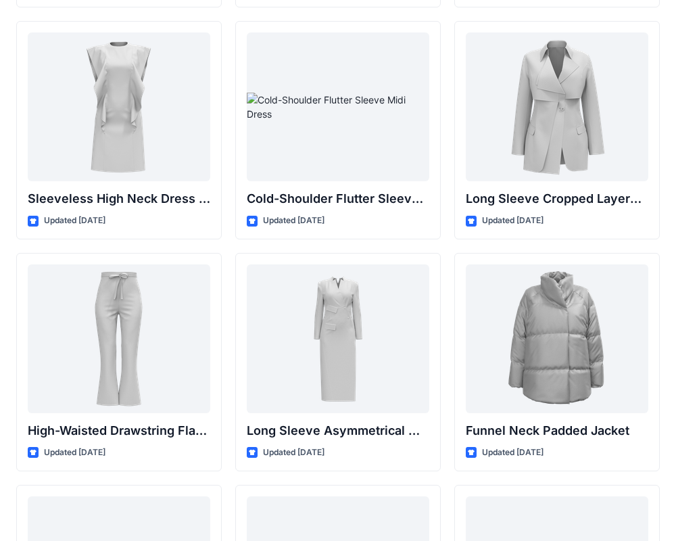
scroll to position [4965, 0]
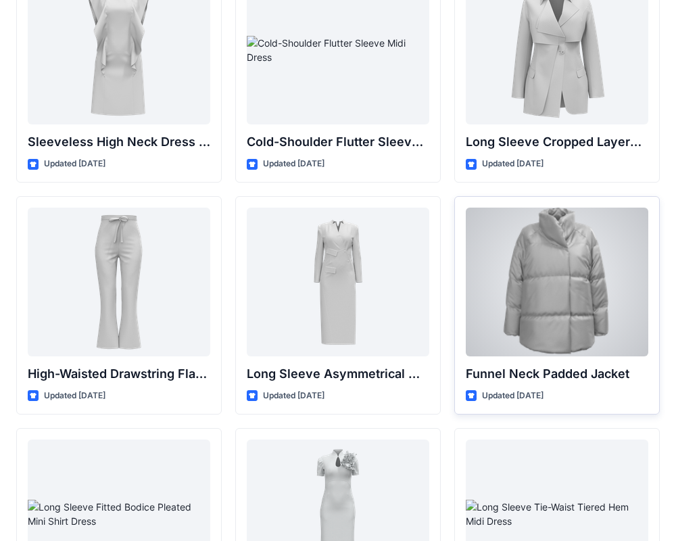
click at [562, 319] on div at bounding box center [557, 281] width 182 height 149
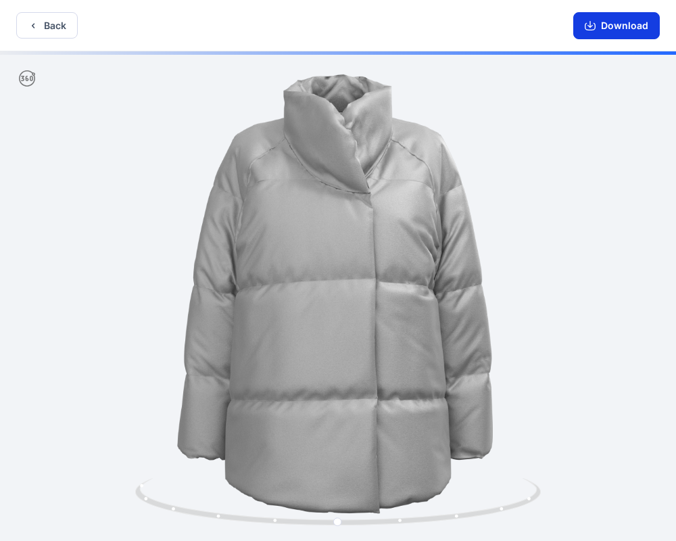
click at [592, 27] on icon "button" at bounding box center [590, 25] width 11 height 11
click at [39, 24] on button "Back" at bounding box center [46, 25] width 61 height 26
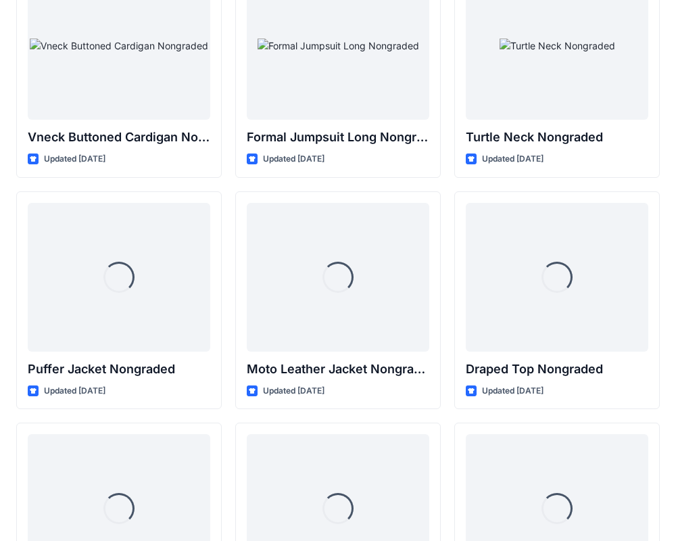
scroll to position [12931, 0]
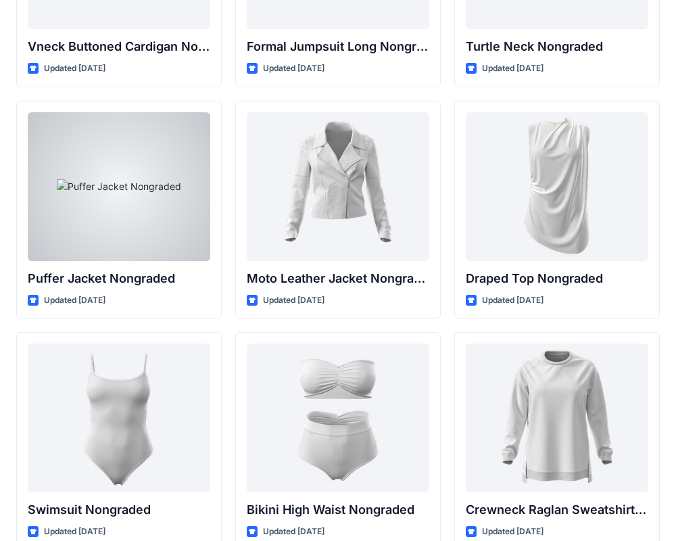
click at [145, 200] on div at bounding box center [119, 186] width 182 height 149
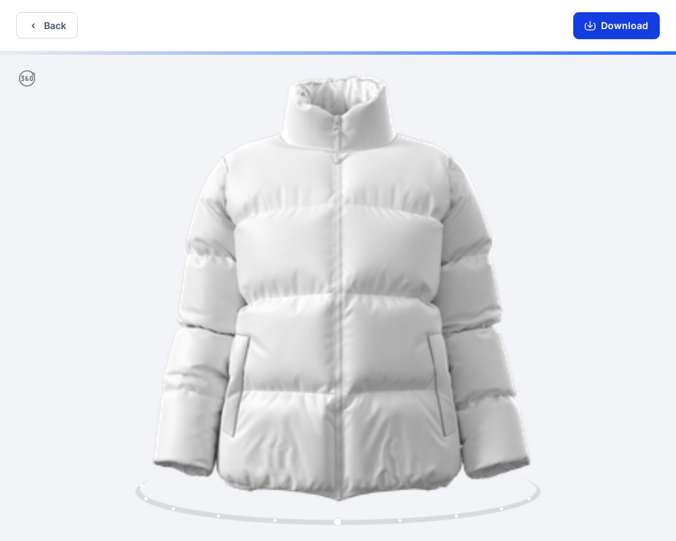
click at [588, 28] on icon "button" at bounding box center [590, 25] width 11 height 11
click at [587, 22] on icon "button" at bounding box center [590, 25] width 11 height 11
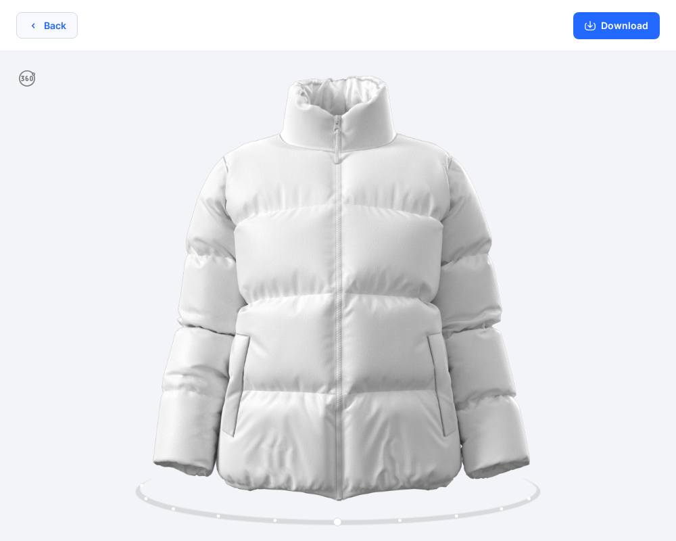
click at [39, 21] on button "Back" at bounding box center [46, 25] width 61 height 26
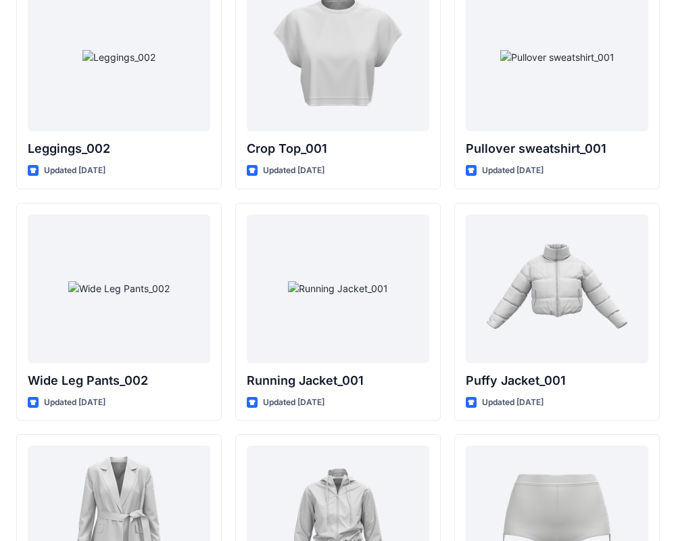
scroll to position [15845, 0]
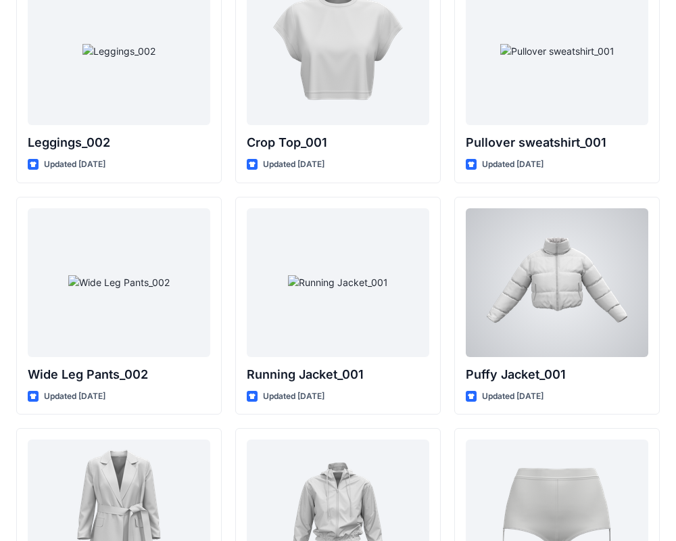
click at [593, 306] on div at bounding box center [557, 282] width 182 height 149
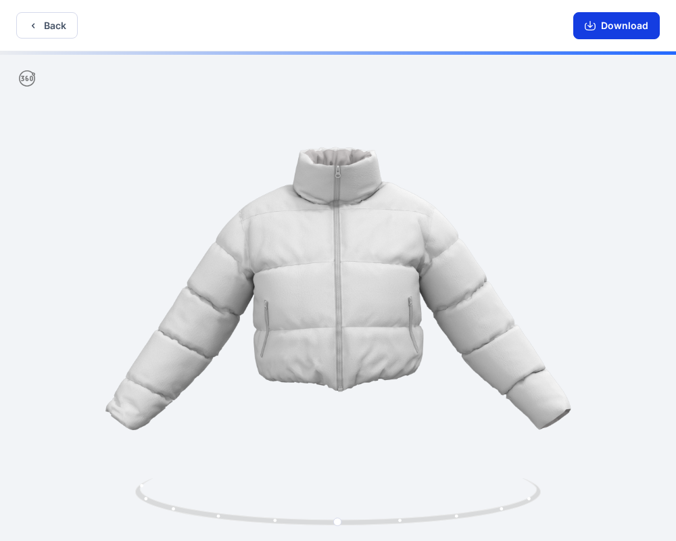
click at [587, 31] on button "Download" at bounding box center [616, 25] width 87 height 27
click at [579, 27] on button "Download" at bounding box center [616, 25] width 87 height 27
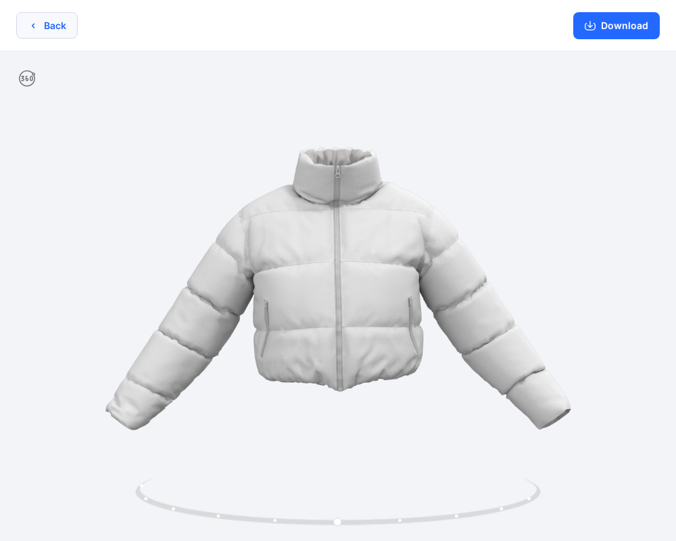
click at [44, 24] on button "Back" at bounding box center [46, 25] width 61 height 26
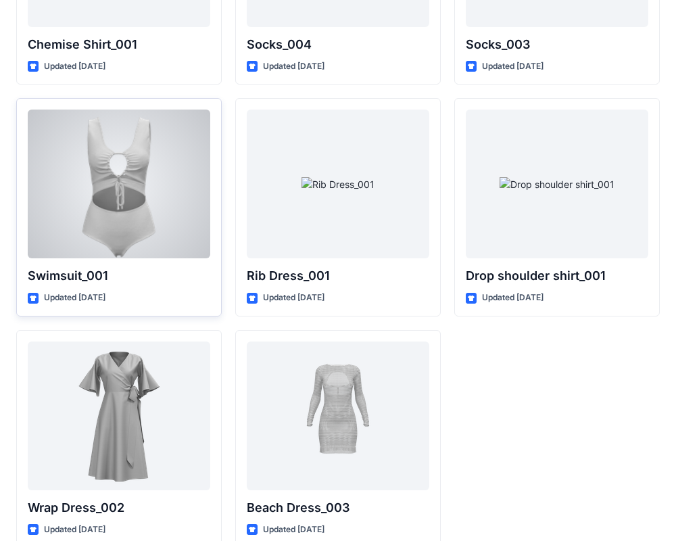
scroll to position [16656, 0]
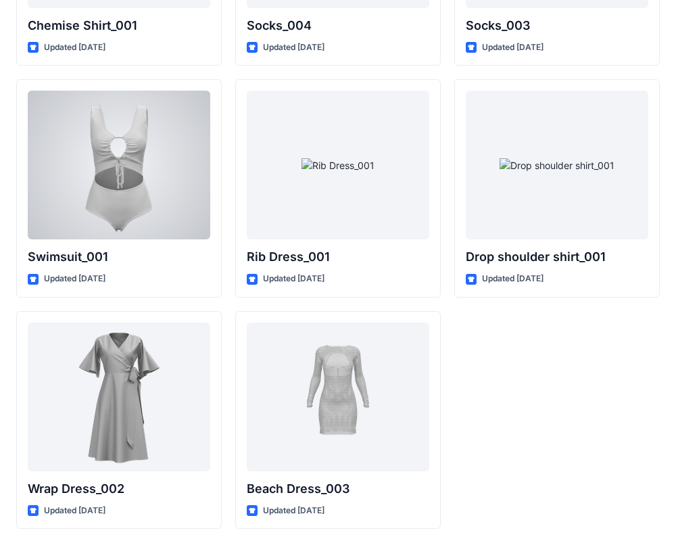
click at [128, 138] on div at bounding box center [119, 165] width 182 height 149
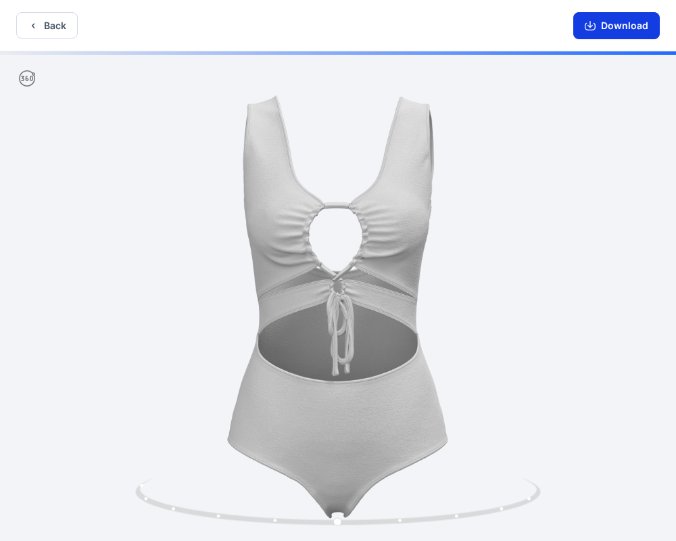
click at [619, 26] on button "Download" at bounding box center [616, 25] width 87 height 27
